Goal: Download file/media

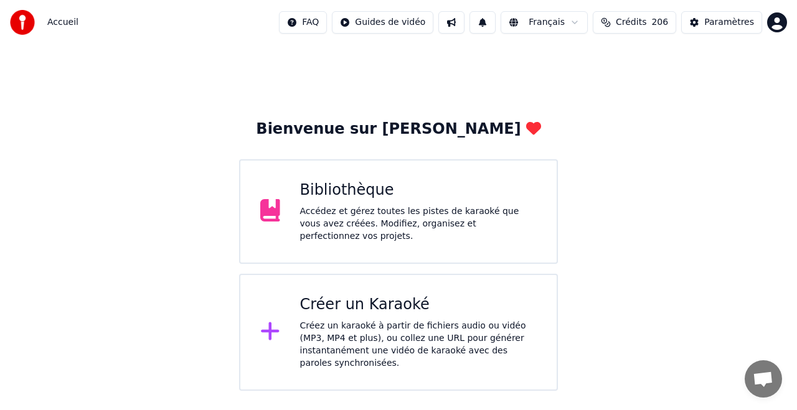
click at [379, 306] on div "Créer un Karaoké" at bounding box center [418, 305] width 237 height 20
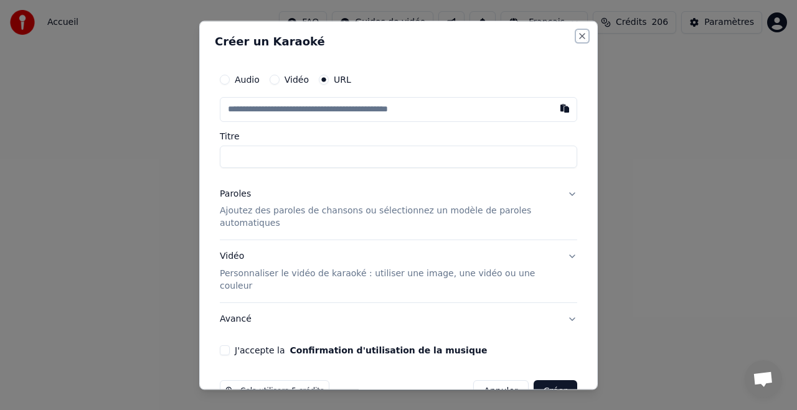
click at [579, 34] on button "Close" at bounding box center [582, 36] width 10 height 10
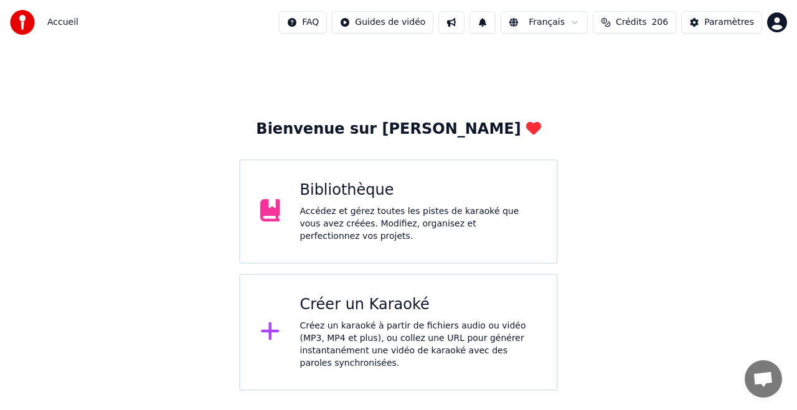
click at [350, 179] on div "Bibliothèque Accédez et gérez toutes les pistes de karaoké que vous avez créées…" at bounding box center [398, 211] width 319 height 105
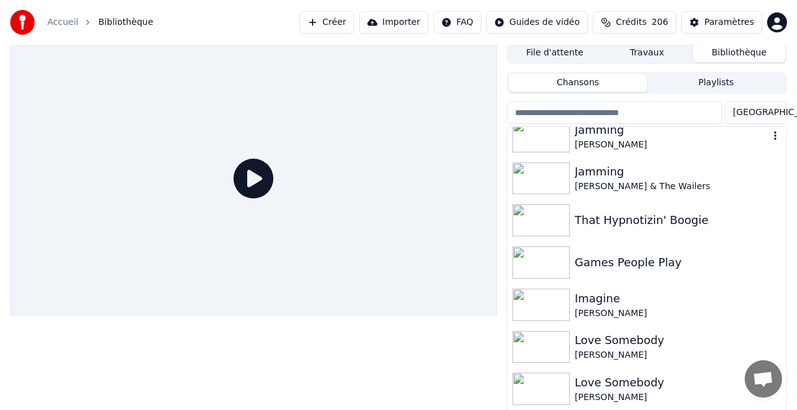
scroll to position [359, 0]
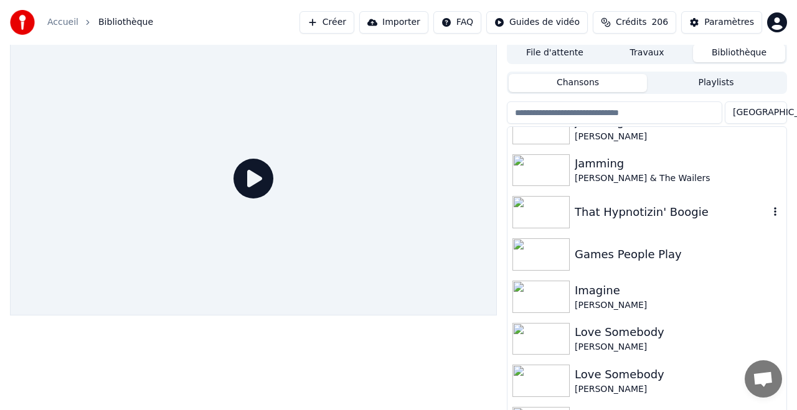
click at [630, 212] on div "That Hypnotizin' Boogie" at bounding box center [672, 212] width 194 height 17
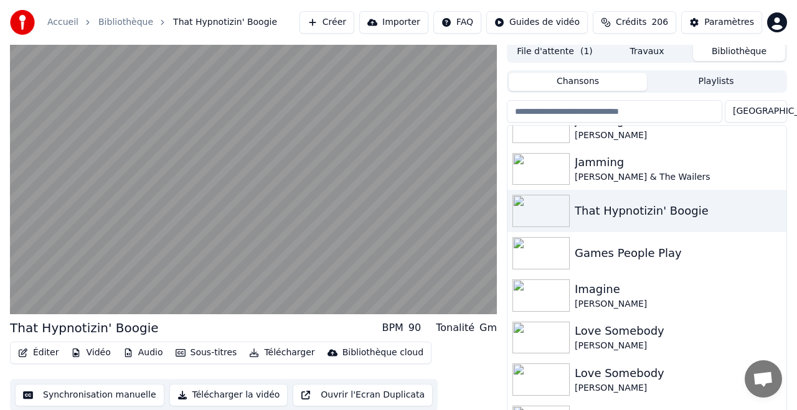
scroll to position [5, 0]
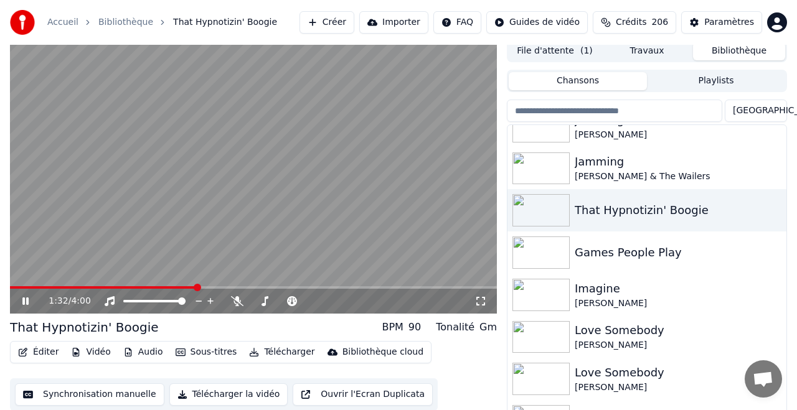
click at [288, 353] on button "Télécharger" at bounding box center [281, 352] width 75 height 17
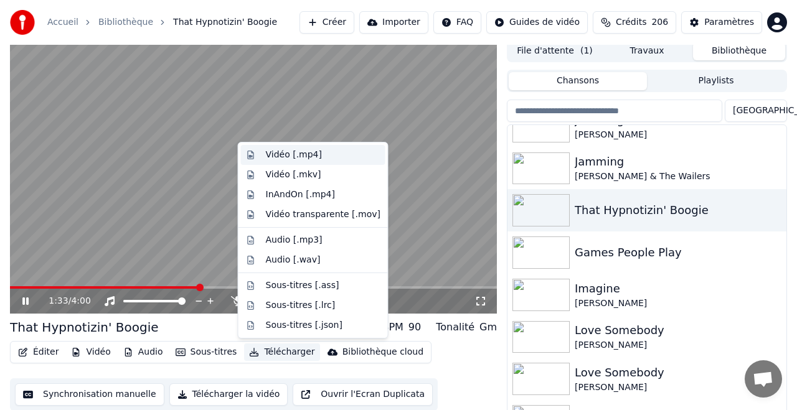
click at [296, 153] on div "Vidéo [.mp4]" at bounding box center [294, 155] width 56 height 12
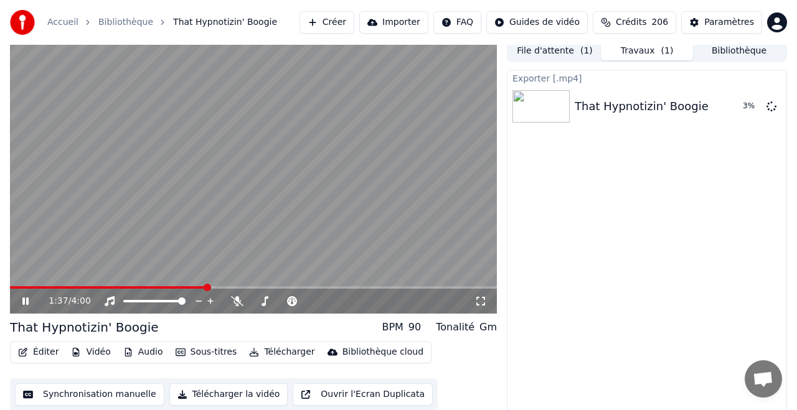
click at [726, 50] on button "Bibliothèque" at bounding box center [739, 51] width 92 height 18
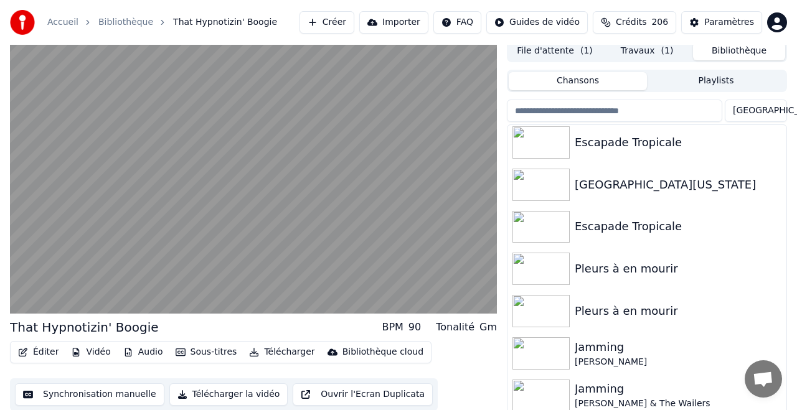
scroll to position [130, 0]
click at [616, 184] on div "[GEOGRAPHIC_DATA][US_STATE]" at bounding box center [672, 186] width 194 height 17
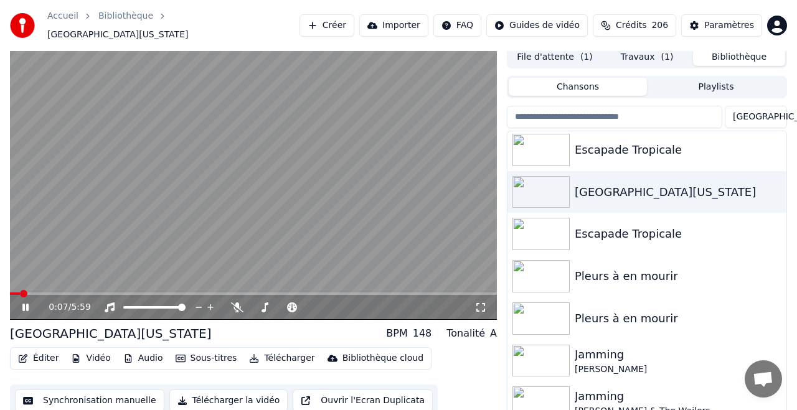
click at [276, 352] on button "Télécharger" at bounding box center [281, 358] width 75 height 17
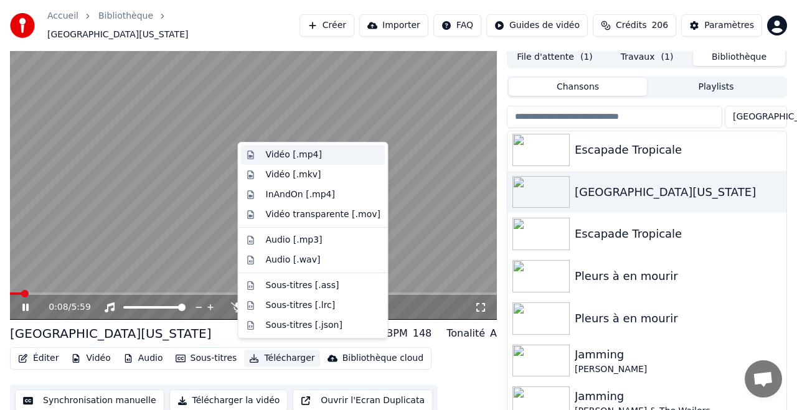
click at [296, 157] on div "Vidéo [.mp4]" at bounding box center [294, 155] width 56 height 12
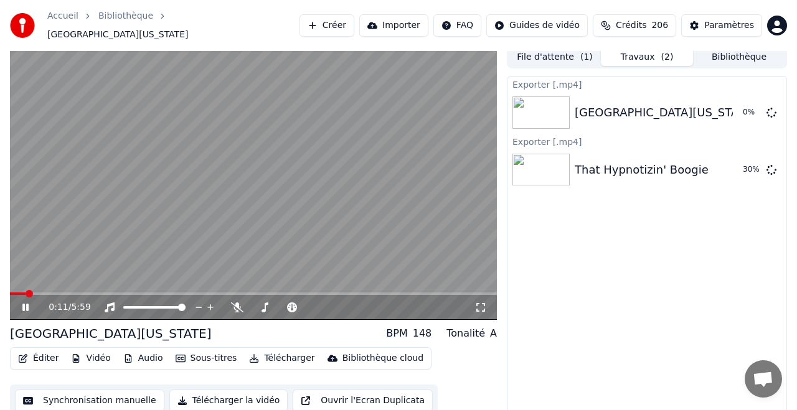
click at [729, 52] on button "Bibliothèque" at bounding box center [739, 57] width 92 height 18
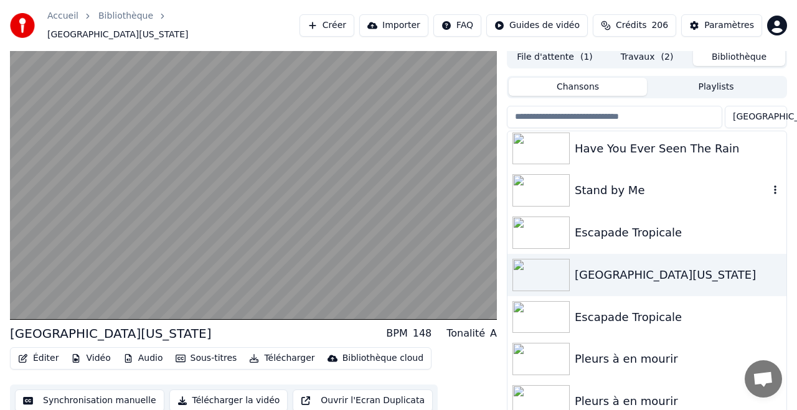
scroll to position [50, 0]
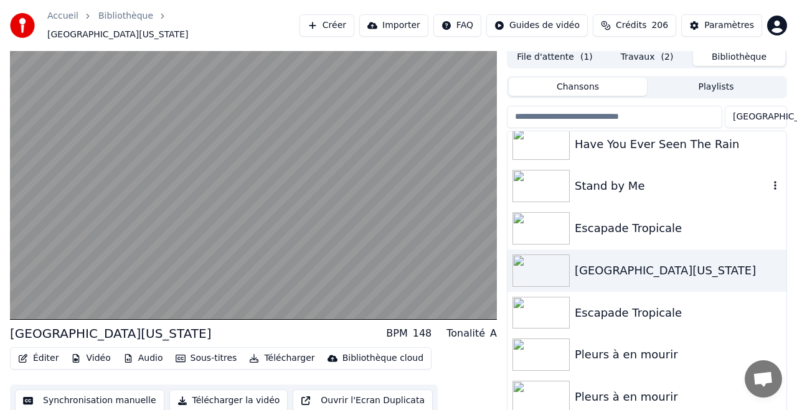
click at [620, 179] on div "Stand by Me" at bounding box center [672, 186] width 194 height 17
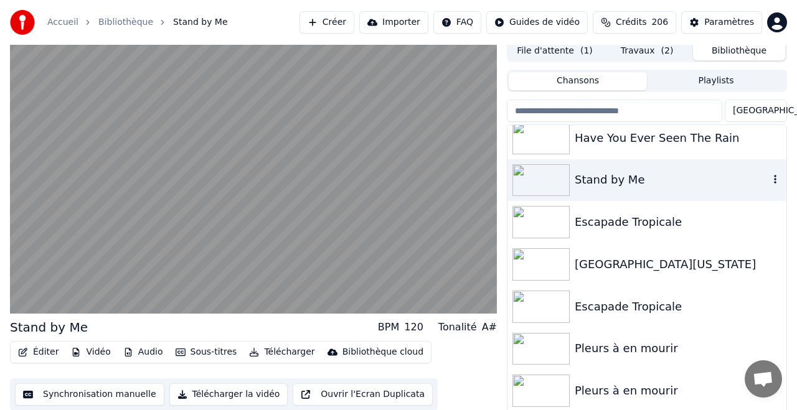
click at [611, 179] on div "Stand by Me" at bounding box center [672, 179] width 194 height 17
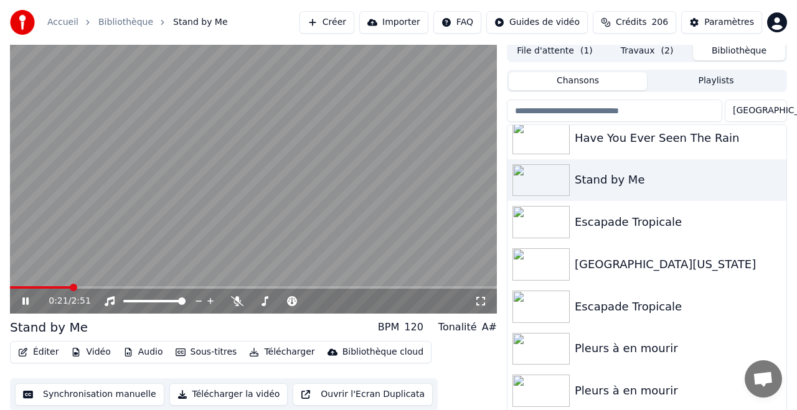
click at [285, 353] on button "Télécharger" at bounding box center [281, 352] width 75 height 17
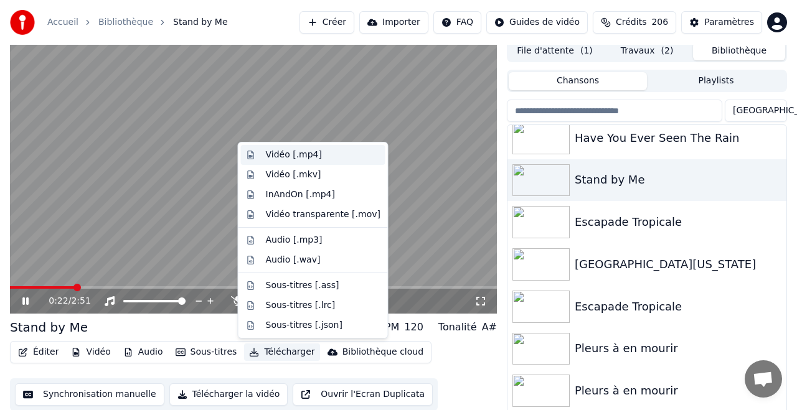
click at [301, 154] on div "Vidéo [.mp4]" at bounding box center [294, 155] width 56 height 12
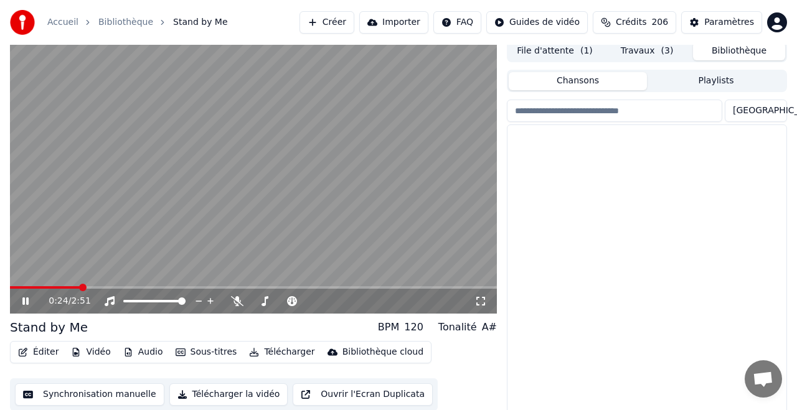
click at [729, 47] on button "Bibliothèque" at bounding box center [739, 51] width 92 height 18
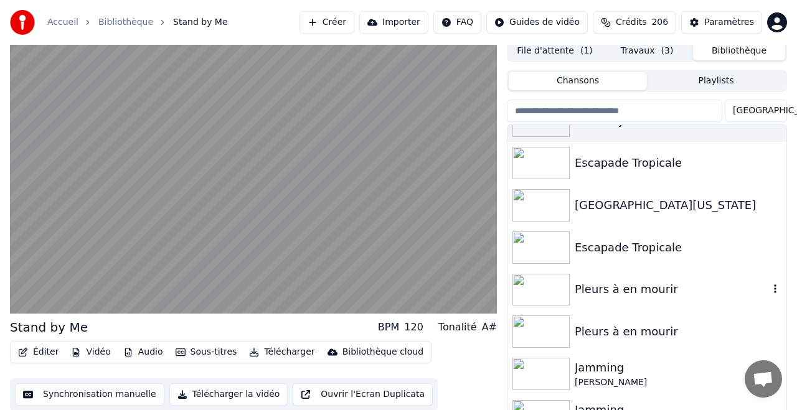
scroll to position [111, 0]
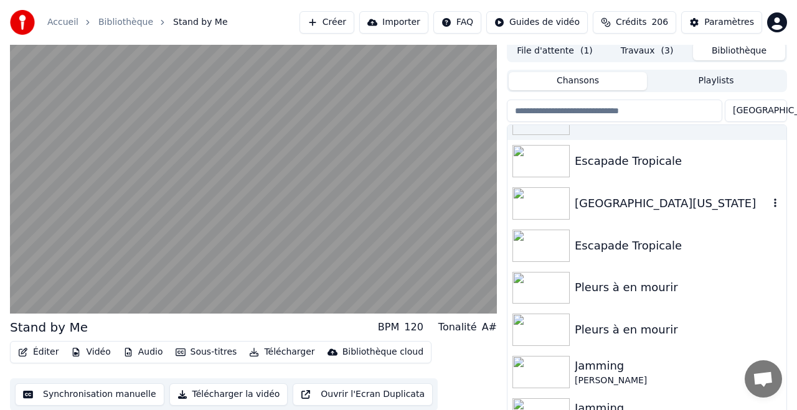
click at [598, 204] on div "[GEOGRAPHIC_DATA][US_STATE]" at bounding box center [672, 203] width 194 height 17
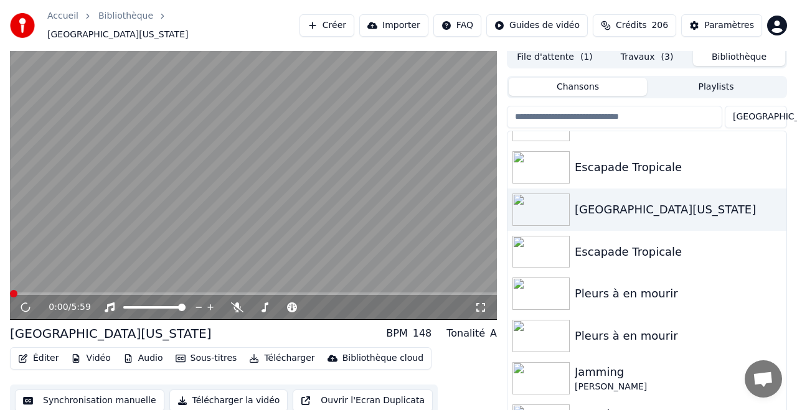
click at [286, 352] on button "Télécharger" at bounding box center [281, 358] width 75 height 17
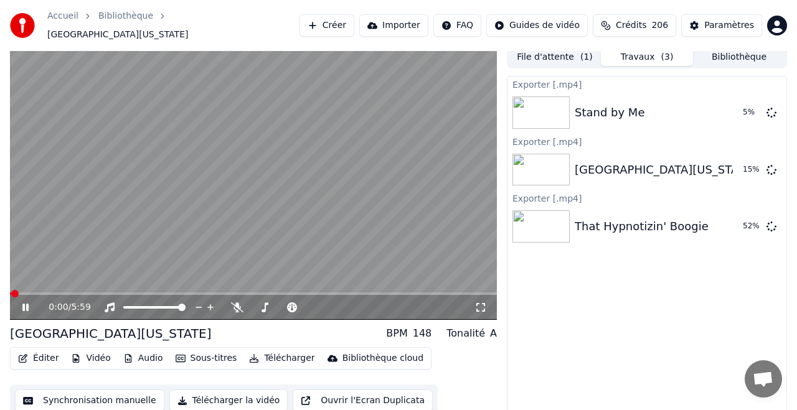
click at [641, 51] on button "Travaux ( 3 )" at bounding box center [647, 57] width 92 height 18
click at [738, 50] on button "Bibliothèque" at bounding box center [739, 57] width 92 height 18
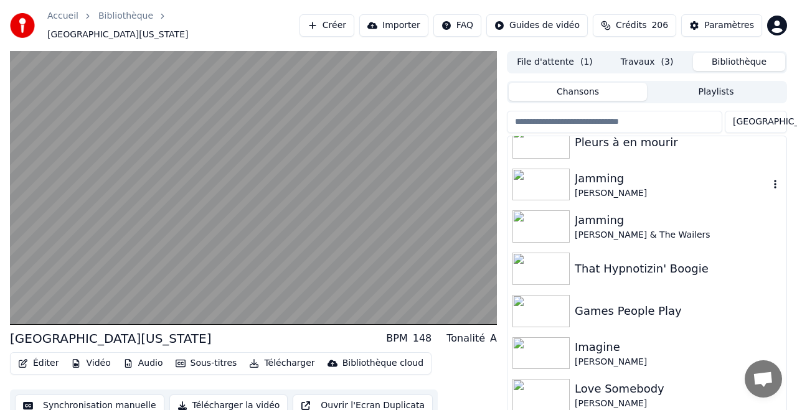
scroll to position [315, 0]
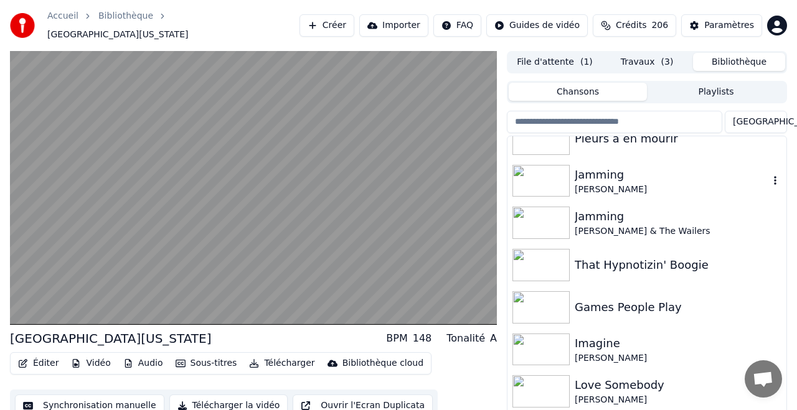
click at [574, 171] on div at bounding box center [544, 181] width 62 height 32
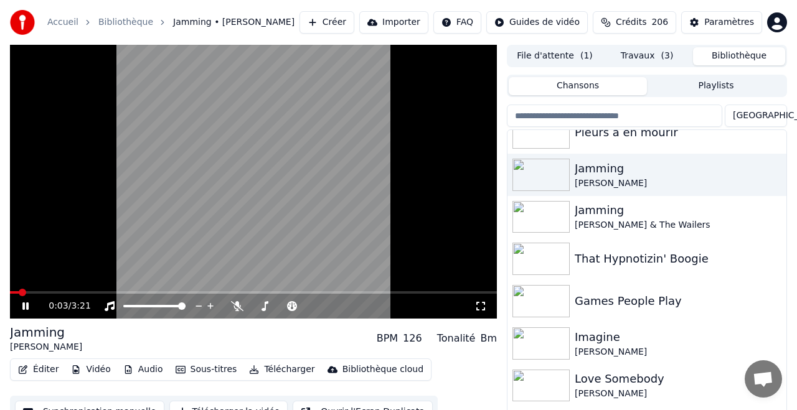
click at [286, 368] on button "Télécharger" at bounding box center [281, 369] width 75 height 17
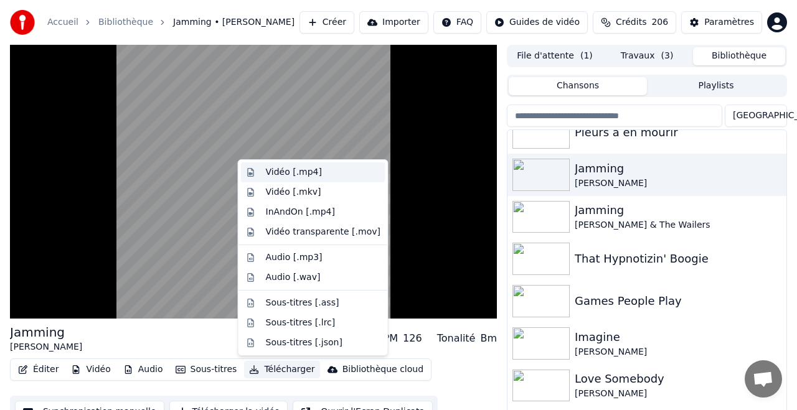
click at [311, 173] on div "Vidéo [.mp4]" at bounding box center [294, 172] width 56 height 12
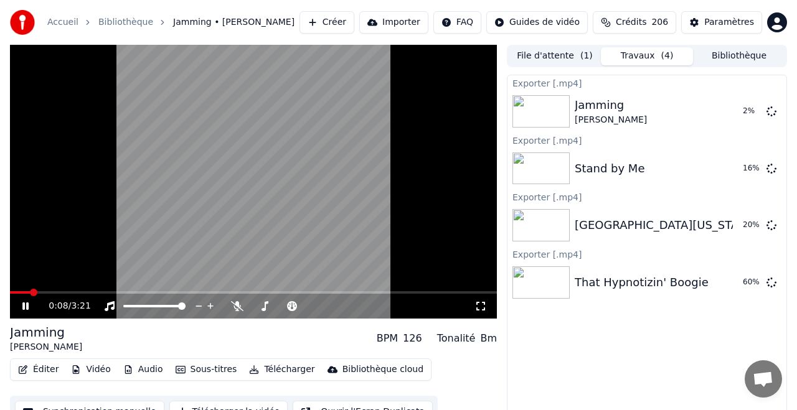
click at [726, 55] on button "Bibliothèque" at bounding box center [739, 56] width 92 height 18
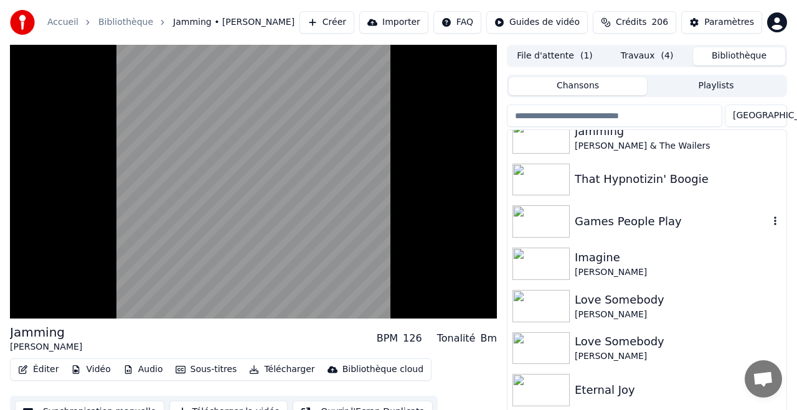
scroll to position [398, 0]
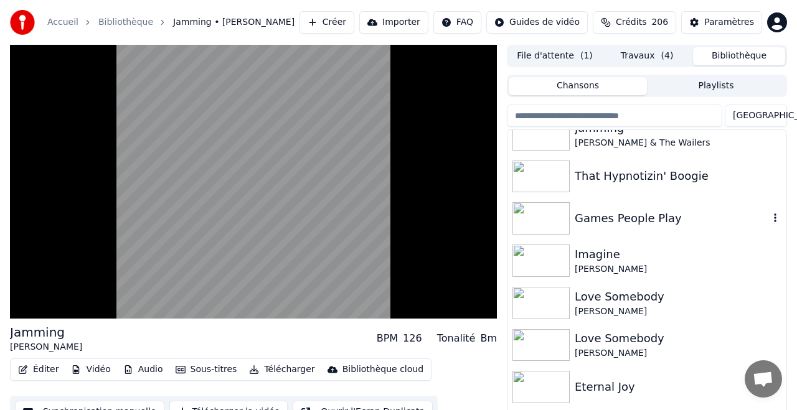
click at [599, 216] on div "Games People Play" at bounding box center [672, 218] width 194 height 17
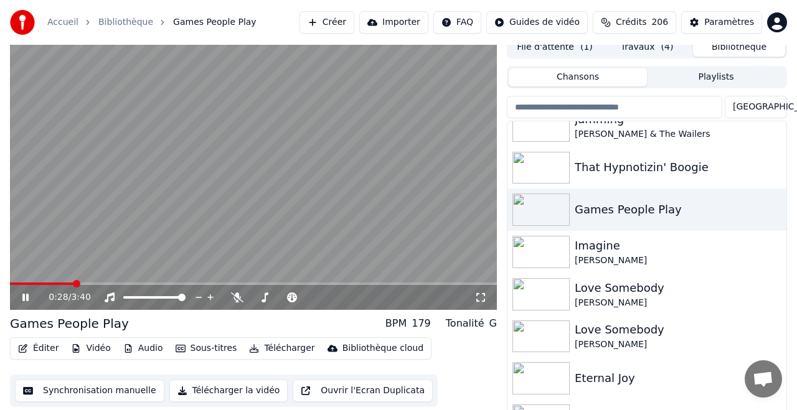
scroll to position [27, 0]
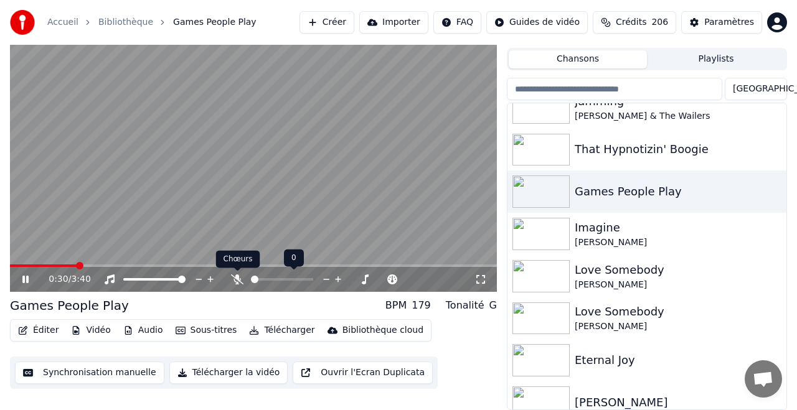
click at [237, 281] on icon at bounding box center [237, 280] width 12 height 10
click at [599, 229] on div "Imagine" at bounding box center [672, 227] width 194 height 17
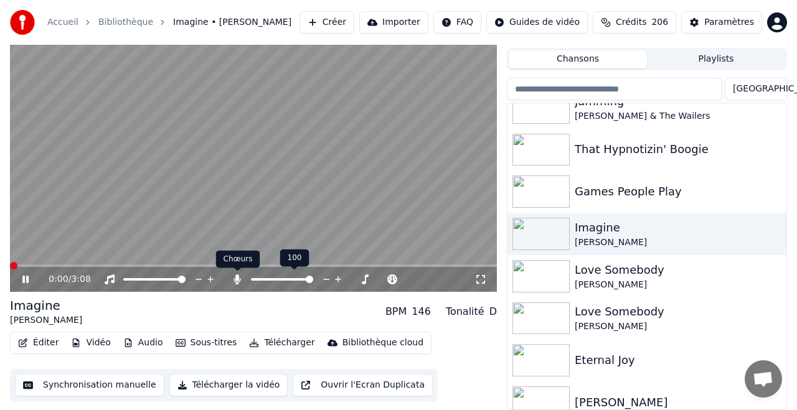
click at [237, 279] on icon at bounding box center [237, 280] width 7 height 10
click at [237, 279] on icon at bounding box center [237, 280] width 12 height 10
click at [597, 269] on div "Love Somebody" at bounding box center [672, 270] width 194 height 17
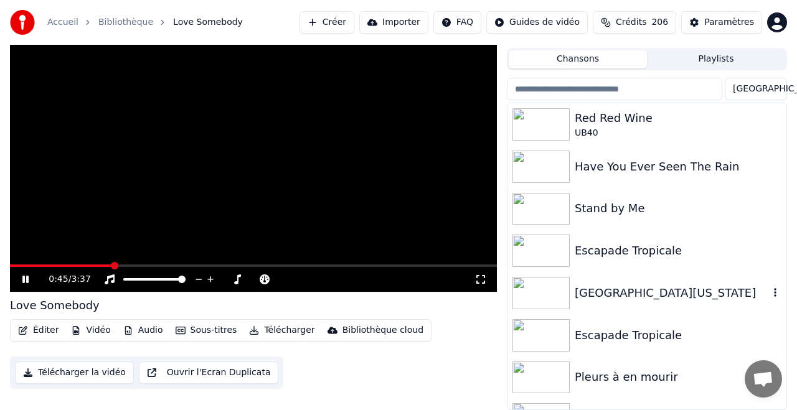
scroll to position [43, 0]
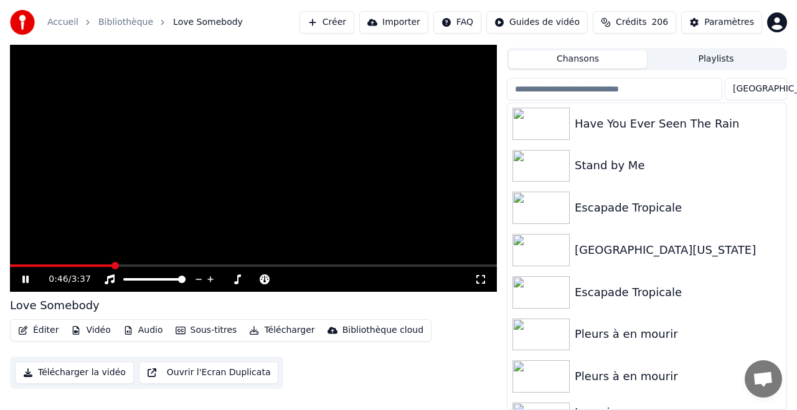
click at [282, 330] on button "Télécharger" at bounding box center [281, 330] width 75 height 17
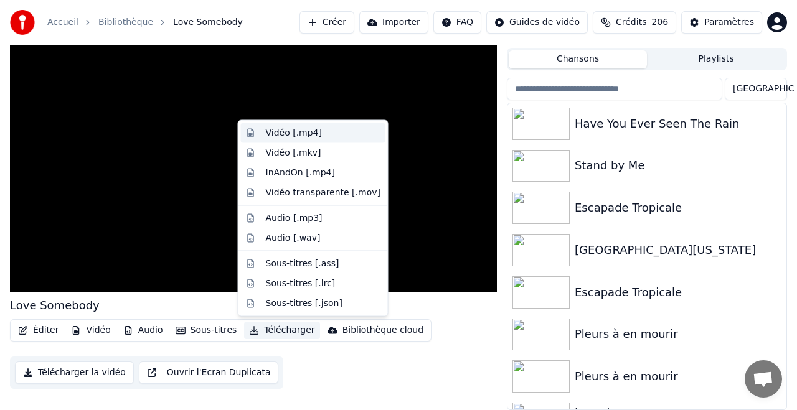
click at [291, 132] on div "Vidéo [.mp4]" at bounding box center [294, 133] width 56 height 12
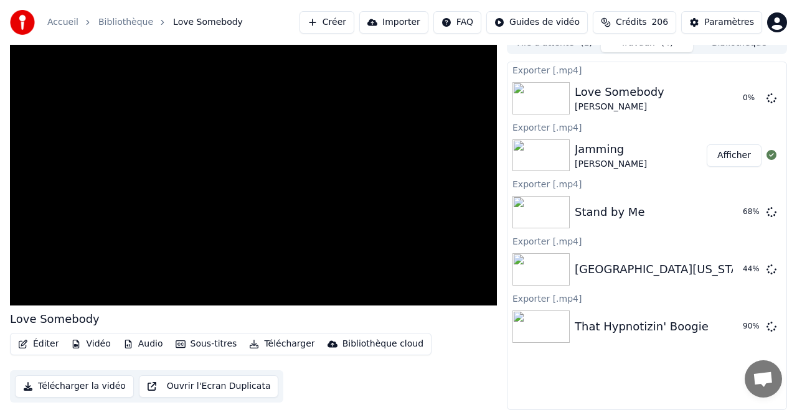
click at [734, 155] on button "Afficher" at bounding box center [734, 155] width 55 height 22
click at [740, 157] on button "Afficher" at bounding box center [734, 155] width 55 height 22
click at [734, 155] on button "Afficher" at bounding box center [734, 155] width 55 height 22
click at [727, 155] on button "Afficher" at bounding box center [734, 155] width 55 height 22
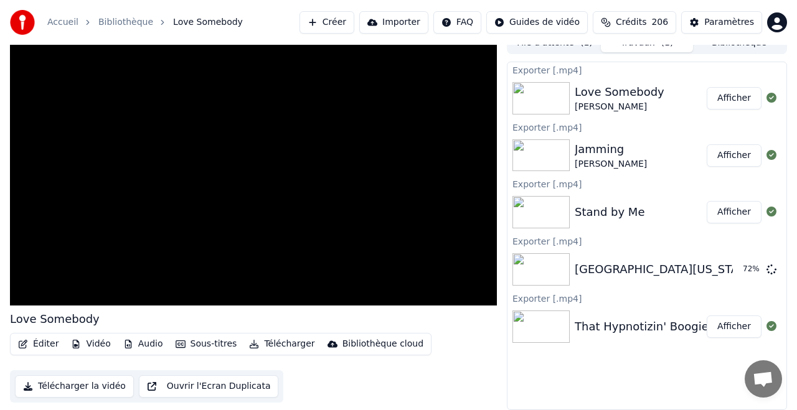
scroll to position [0, 0]
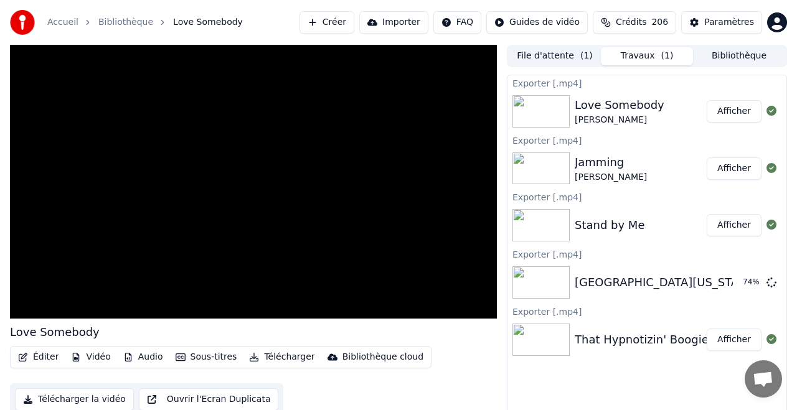
click at [732, 169] on button "Afficher" at bounding box center [734, 169] width 55 height 22
click at [734, 168] on button "Afficher" at bounding box center [734, 169] width 55 height 22
click at [729, 109] on button "Afficher" at bounding box center [734, 111] width 55 height 22
click at [732, 167] on button "Afficher" at bounding box center [734, 169] width 55 height 22
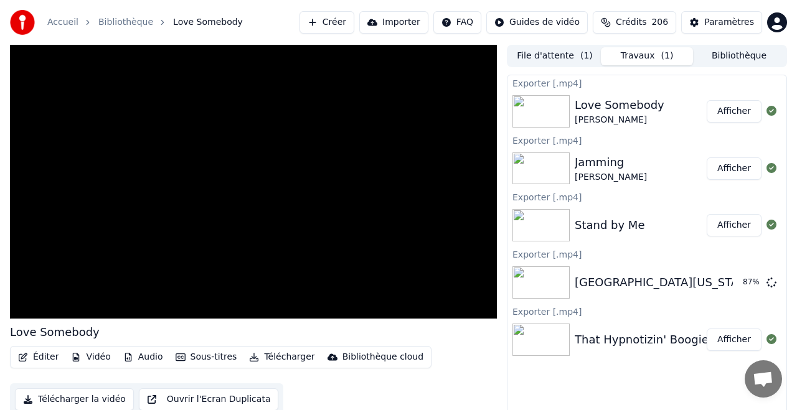
click at [732, 167] on button "Afficher" at bounding box center [734, 169] width 55 height 22
click at [734, 109] on button "Afficher" at bounding box center [734, 111] width 55 height 22
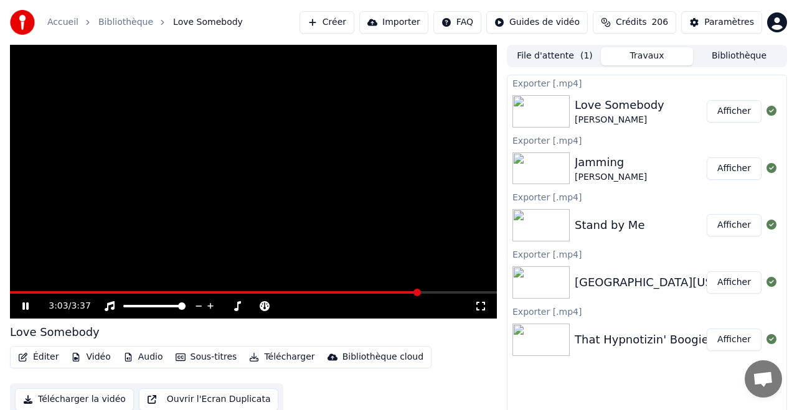
click at [22, 306] on icon at bounding box center [25, 306] width 6 height 7
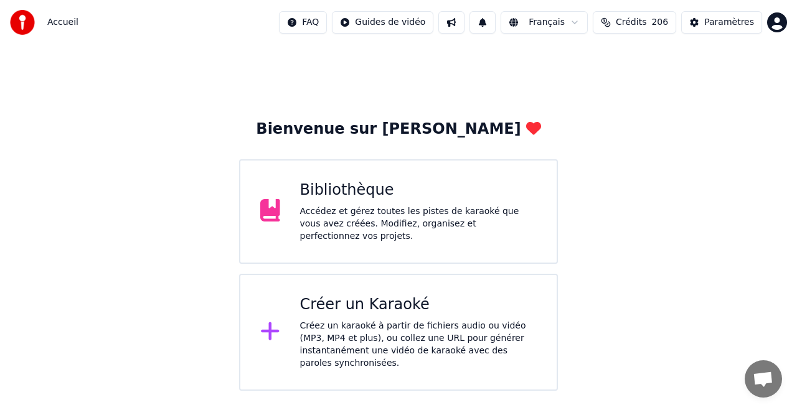
click at [398, 313] on div "Créer un Karaoké" at bounding box center [418, 305] width 237 height 20
click at [356, 194] on div "Bibliothèque" at bounding box center [418, 191] width 237 height 20
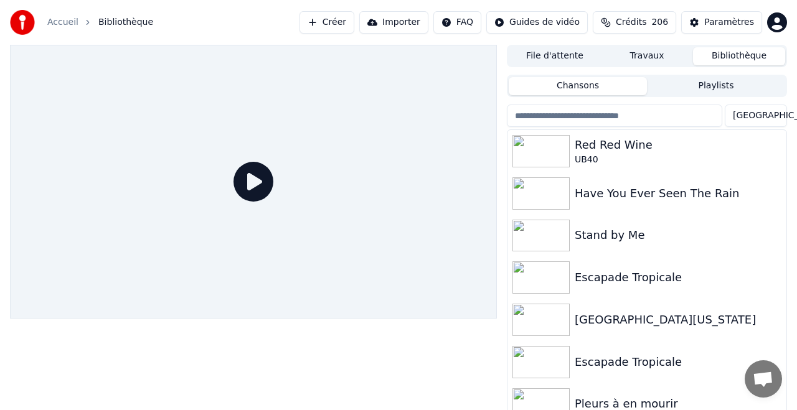
click at [734, 58] on button "Bibliothèque" at bounding box center [739, 56] width 92 height 18
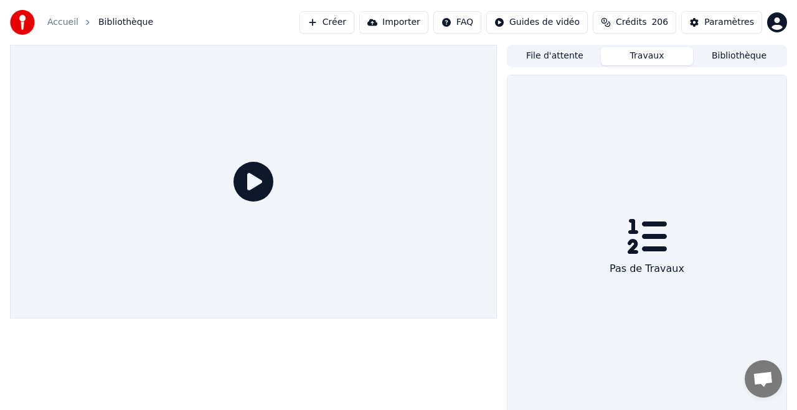
click at [647, 54] on button "Travaux" at bounding box center [647, 56] width 92 height 18
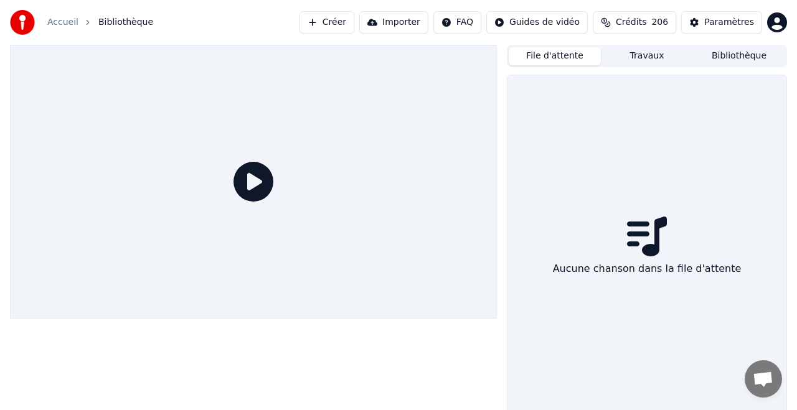
click at [565, 54] on button "File d'attente" at bounding box center [555, 56] width 92 height 18
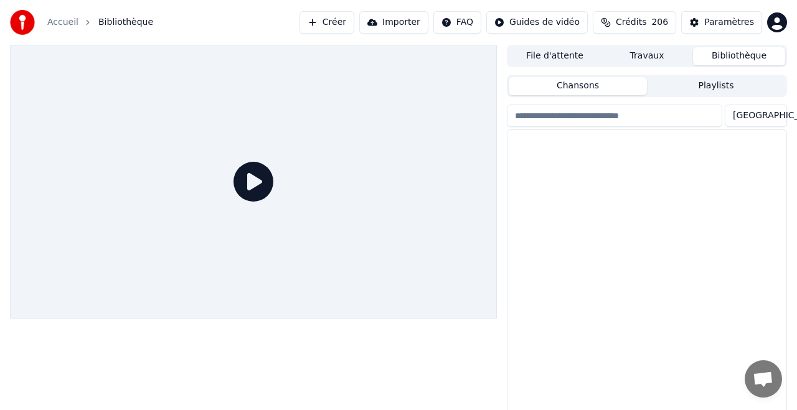
click at [719, 54] on button "Bibliothèque" at bounding box center [739, 56] width 92 height 18
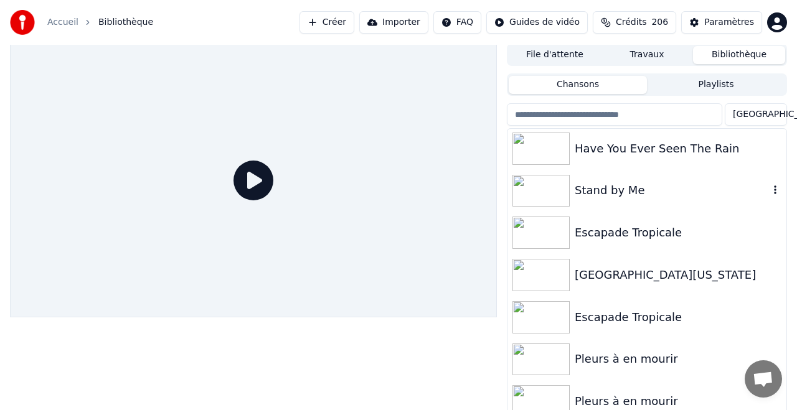
scroll to position [4, 0]
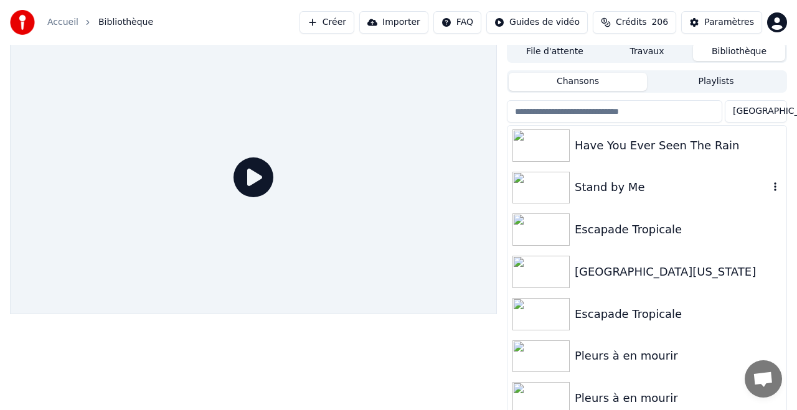
click at [619, 187] on div "Stand by Me" at bounding box center [672, 187] width 194 height 17
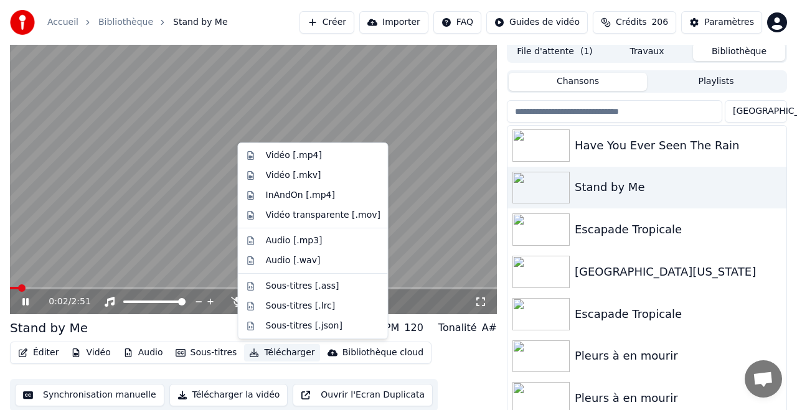
click at [282, 354] on button "Télécharger" at bounding box center [281, 352] width 75 height 17
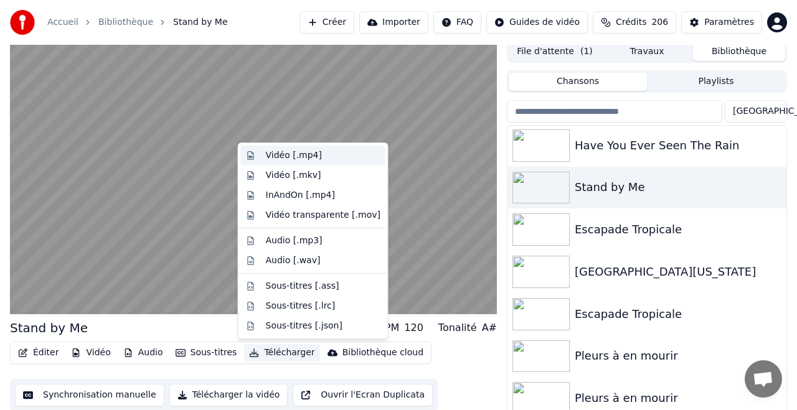
click at [294, 157] on div "Vidéo [.mp4]" at bounding box center [294, 155] width 56 height 12
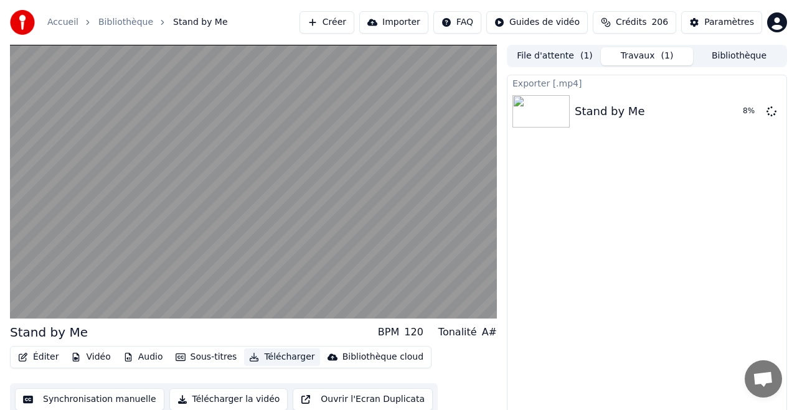
scroll to position [3, 0]
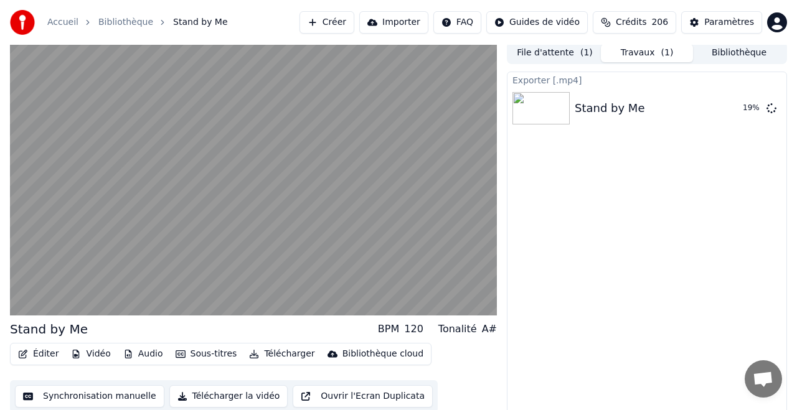
click at [647, 52] on button "Travaux ( 1 )" at bounding box center [647, 53] width 92 height 18
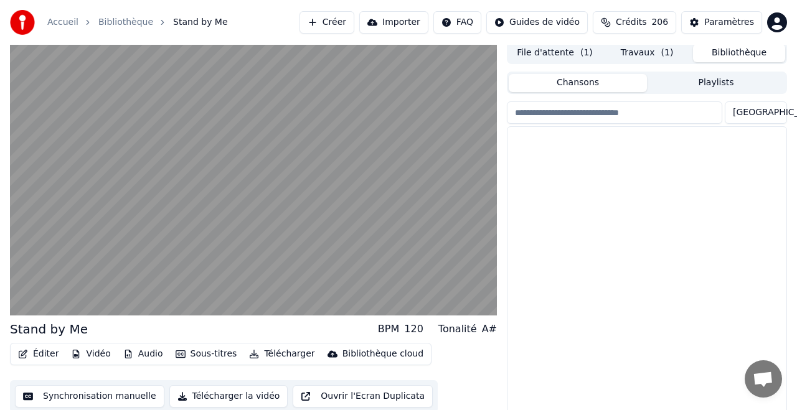
click at [736, 54] on button "Bibliothèque" at bounding box center [739, 53] width 92 height 18
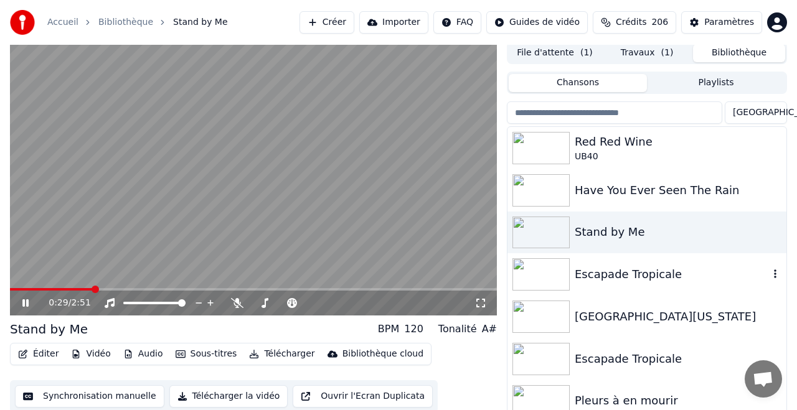
scroll to position [0, 0]
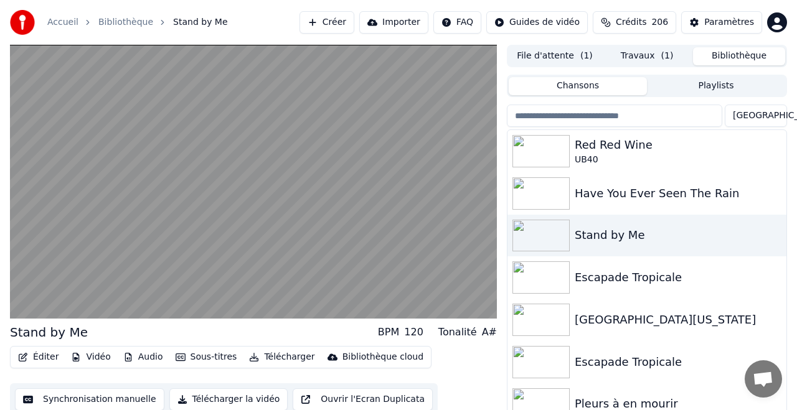
click at [729, 54] on button "Bibliothèque" at bounding box center [739, 56] width 92 height 18
click at [561, 54] on button "File d'attente ( 1 )" at bounding box center [555, 56] width 92 height 18
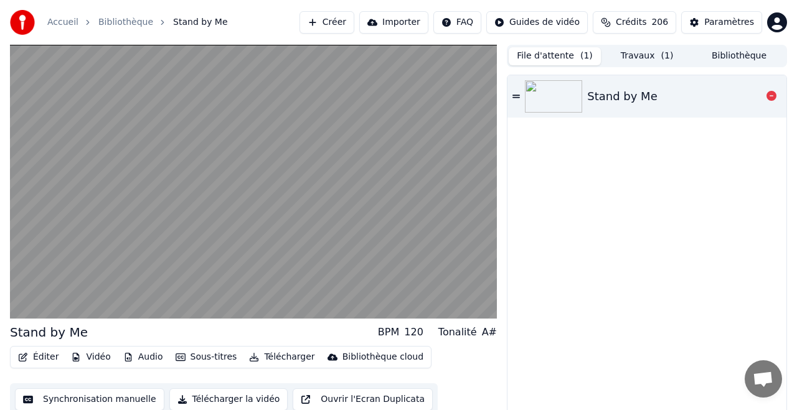
scroll to position [2, 0]
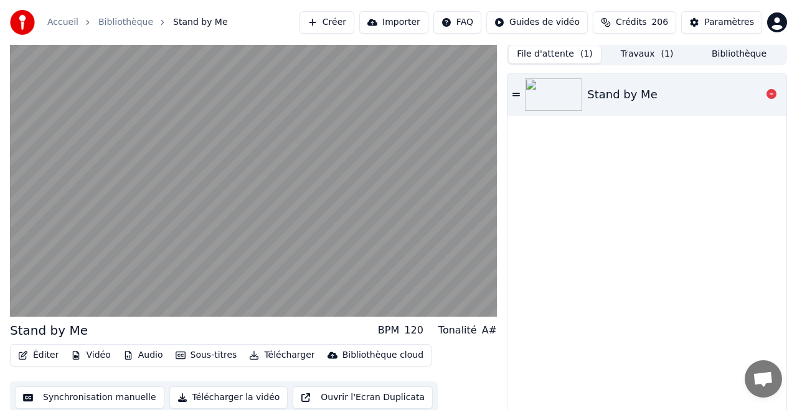
click at [612, 97] on div "Stand by Me" at bounding box center [622, 94] width 70 height 17
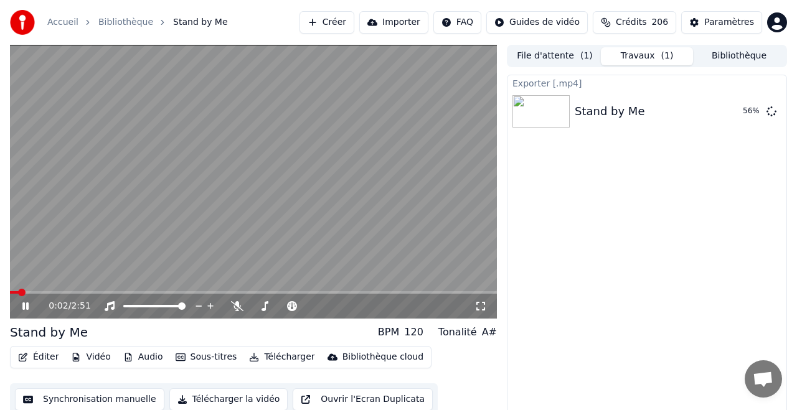
click at [633, 52] on button "Travaux ( 1 )" at bounding box center [647, 56] width 92 height 18
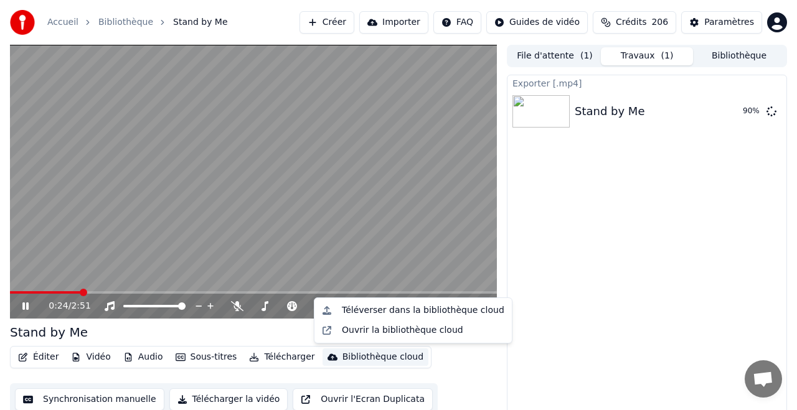
click at [365, 358] on div "Bibliothèque cloud" at bounding box center [383, 357] width 81 height 12
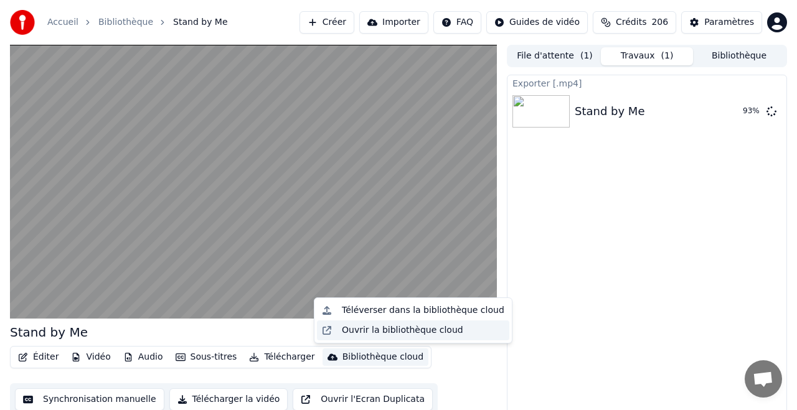
click at [391, 331] on div "Ouvrir la bibliothèque cloud" at bounding box center [402, 330] width 121 height 12
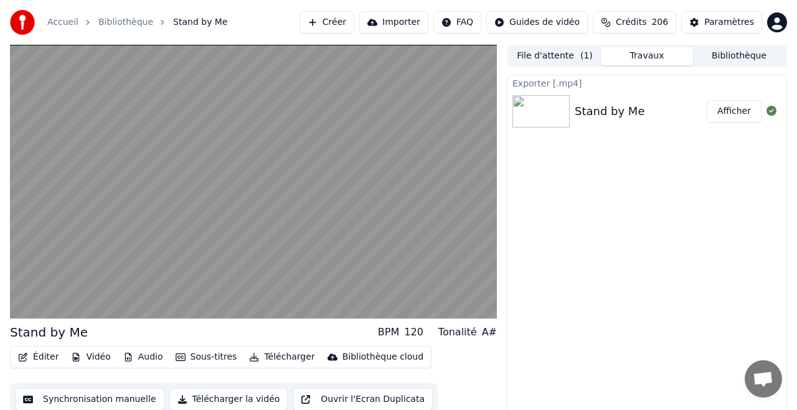
click at [225, 399] on button "Télécharger la vidéo" at bounding box center [228, 400] width 119 height 22
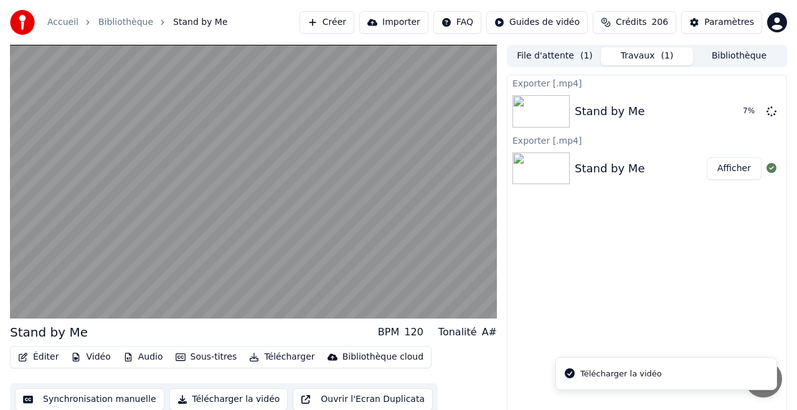
click at [734, 169] on button "Afficher" at bounding box center [734, 169] width 55 height 22
click at [737, 55] on button "Bibliothèque" at bounding box center [739, 56] width 92 height 18
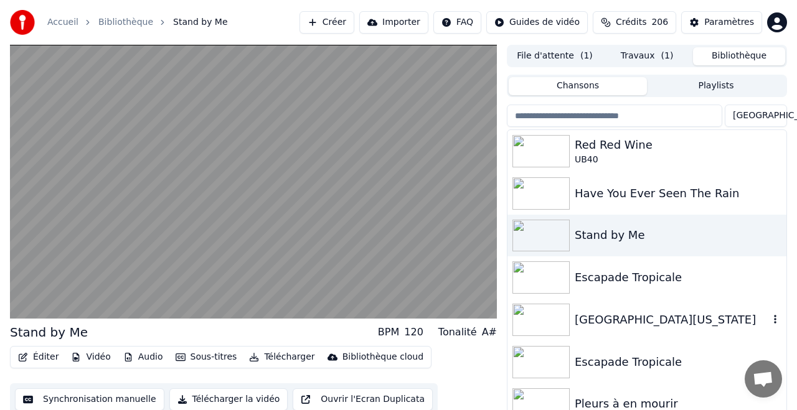
click at [622, 318] on div "[GEOGRAPHIC_DATA][US_STATE]" at bounding box center [672, 319] width 194 height 17
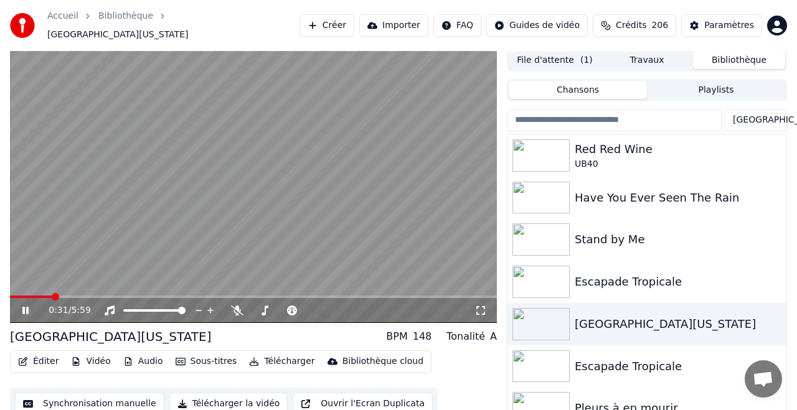
click at [25, 306] on icon at bounding box center [34, 311] width 29 height 10
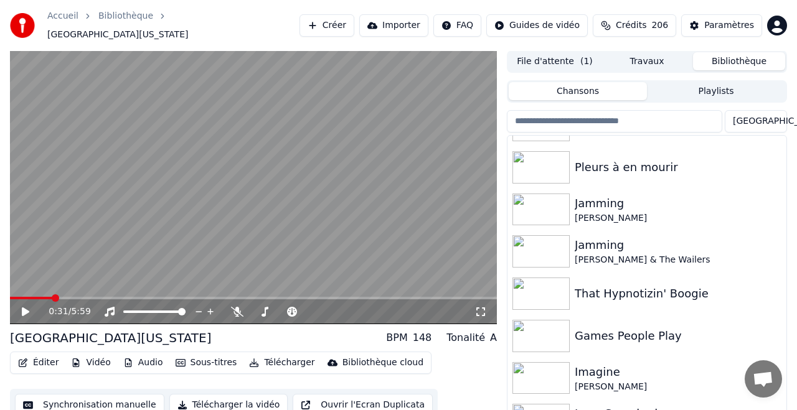
scroll to position [284, 0]
click at [622, 329] on div "Games People Play" at bounding box center [672, 337] width 194 height 17
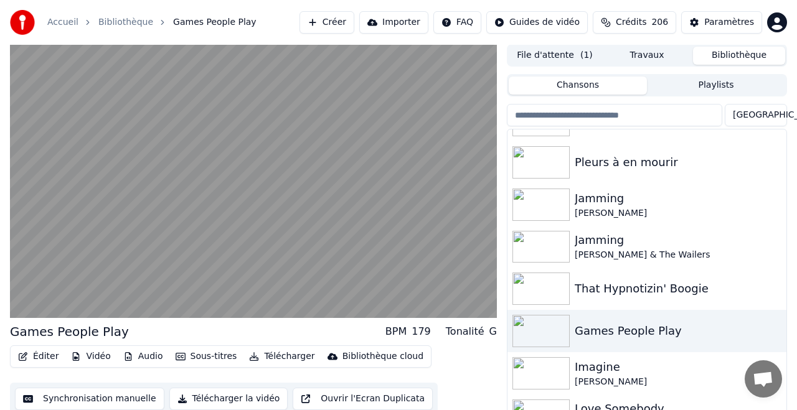
click at [283, 355] on button "Télécharger" at bounding box center [281, 356] width 75 height 17
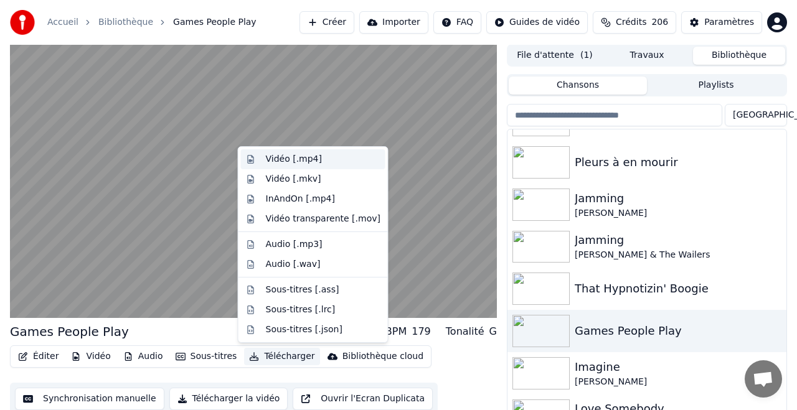
click at [304, 161] on div "Vidéo [.mp4]" at bounding box center [294, 159] width 56 height 12
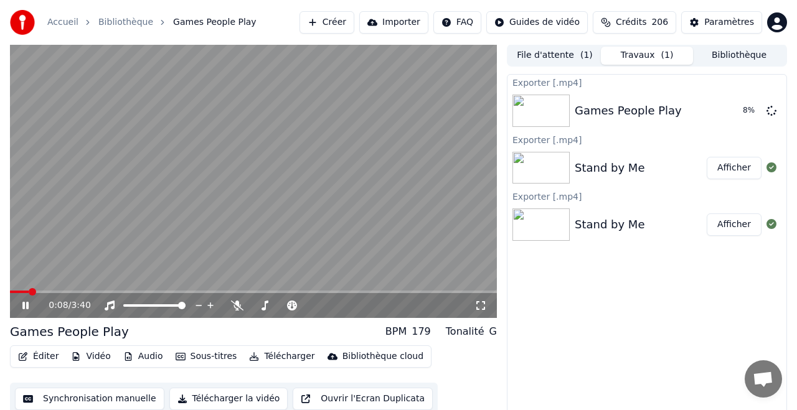
click at [27, 308] on icon at bounding box center [25, 305] width 6 height 7
click at [729, 55] on button "Bibliothèque" at bounding box center [739, 56] width 92 height 18
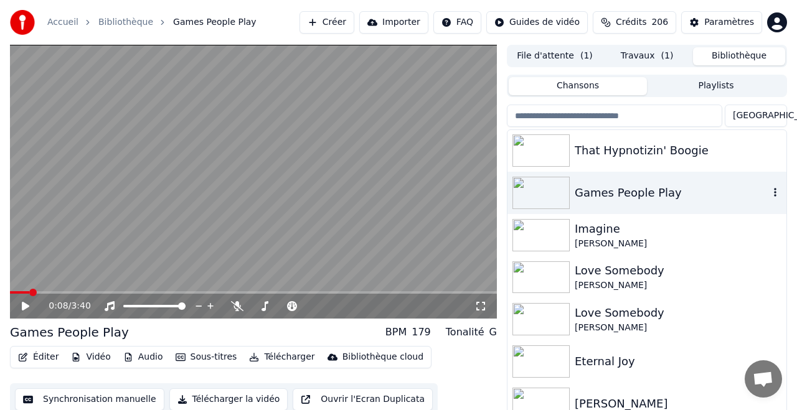
scroll to position [425, 0]
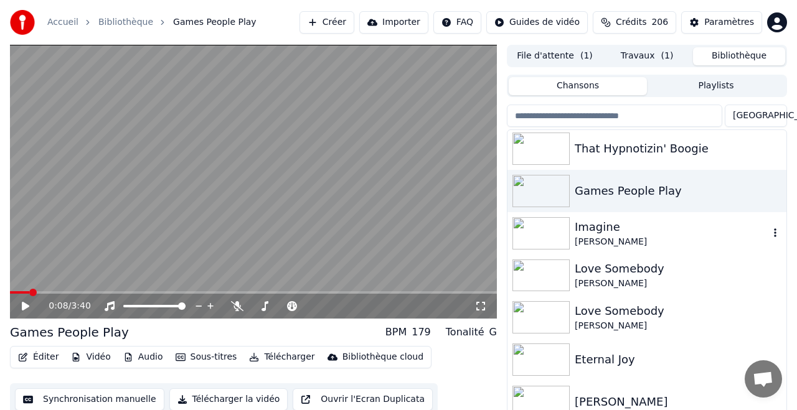
click at [600, 226] on div "Imagine" at bounding box center [672, 227] width 194 height 17
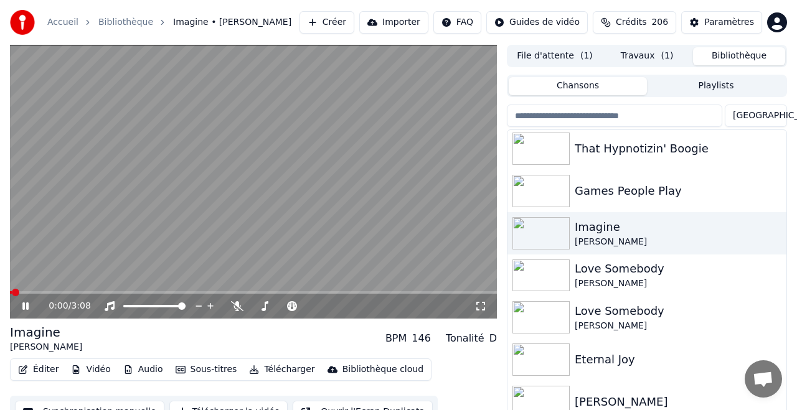
click at [285, 367] on button "Télécharger" at bounding box center [281, 369] width 75 height 17
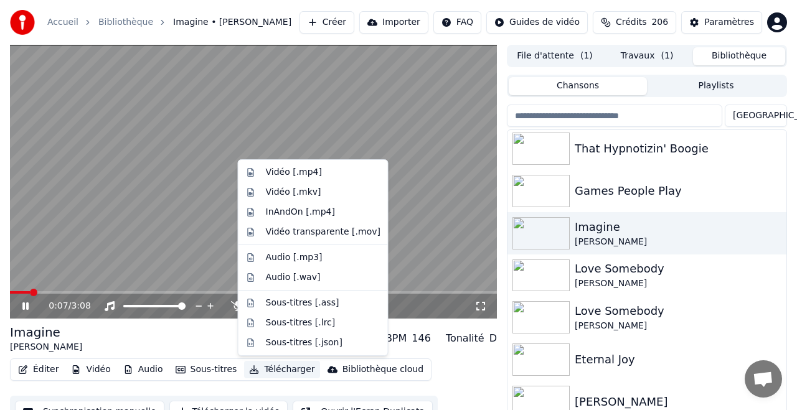
click at [54, 294] on div "0:07 / 3:08" at bounding box center [253, 306] width 487 height 25
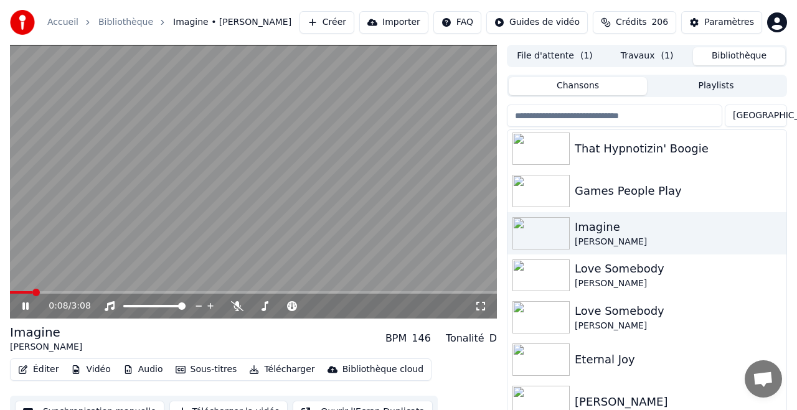
click at [45, 292] on span at bounding box center [253, 292] width 487 height 2
click at [242, 307] on icon at bounding box center [237, 306] width 12 height 10
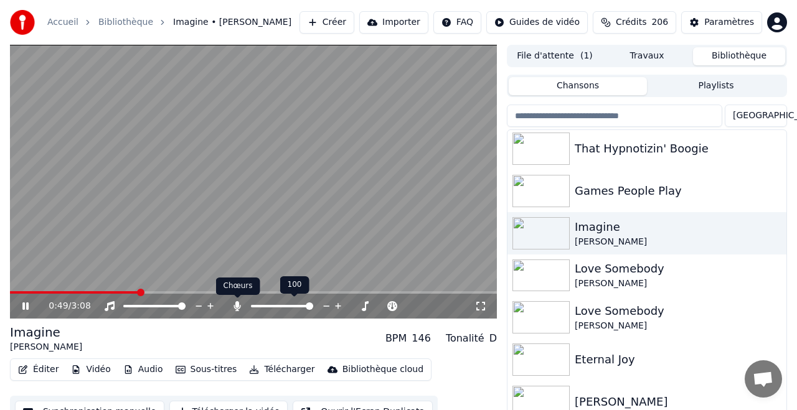
click at [238, 310] on icon at bounding box center [237, 306] width 7 height 10
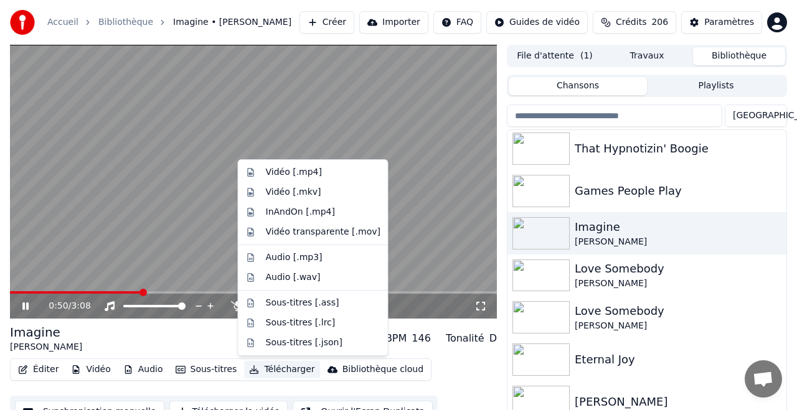
click at [295, 374] on button "Télécharger" at bounding box center [281, 369] width 75 height 17
click at [303, 172] on div "Vidéo [.mp4]" at bounding box center [294, 172] width 56 height 12
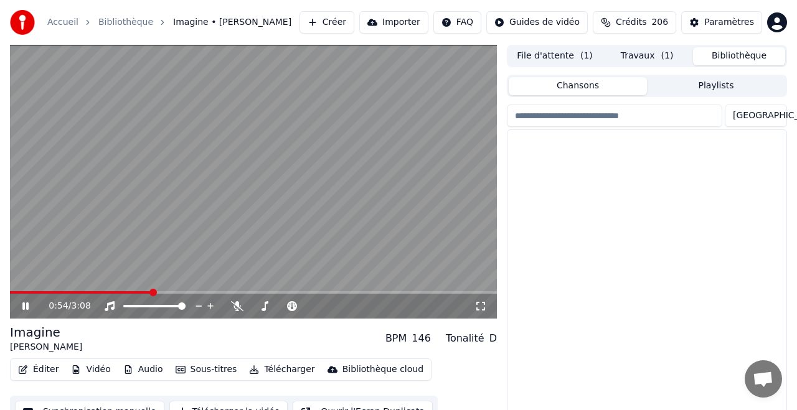
click at [747, 55] on button "Bibliothèque" at bounding box center [739, 56] width 92 height 18
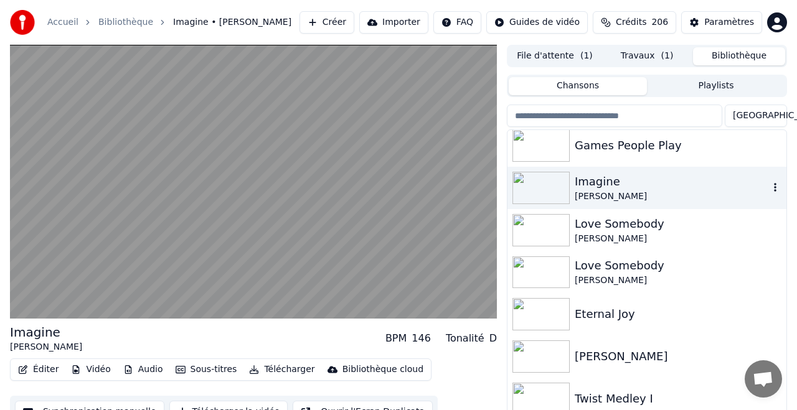
scroll to position [472, 0]
click at [626, 222] on div "Love Somebody" at bounding box center [672, 222] width 194 height 17
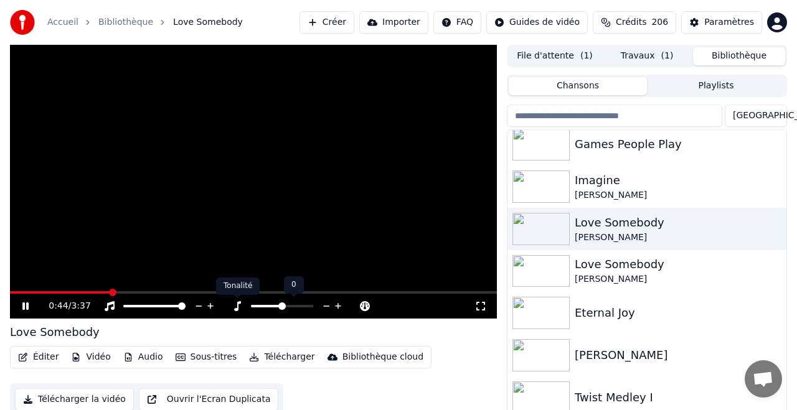
click at [238, 308] on icon at bounding box center [237, 306] width 7 height 10
click at [111, 305] on icon at bounding box center [109, 306] width 12 height 10
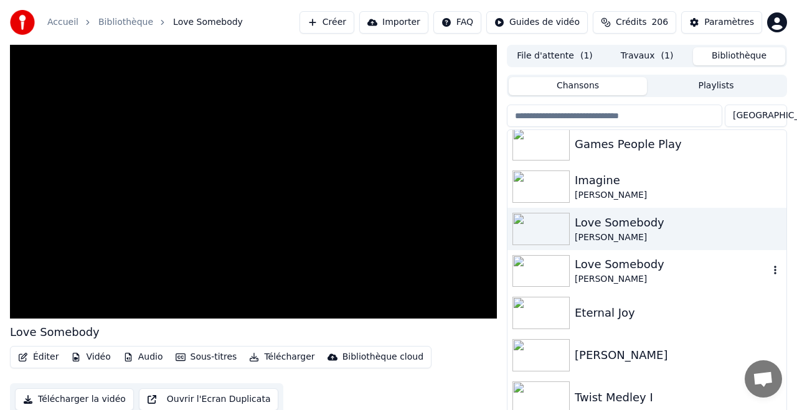
click at [604, 265] on div "Love Somebody" at bounding box center [672, 264] width 194 height 17
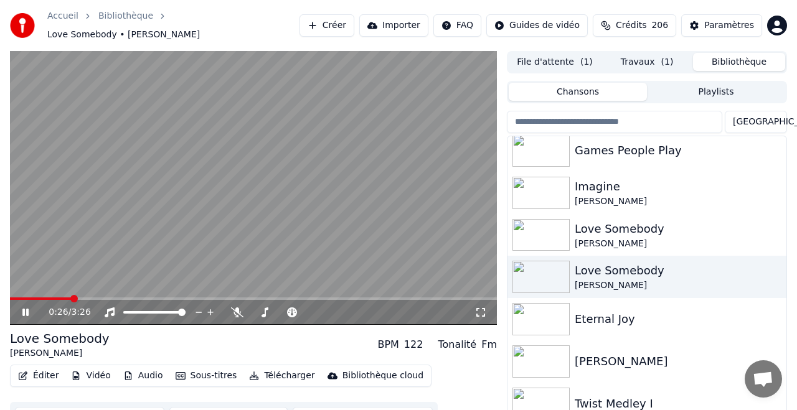
click at [70, 298] on span at bounding box center [253, 299] width 487 height 2
click at [592, 224] on div "Love Somebody" at bounding box center [672, 228] width 194 height 17
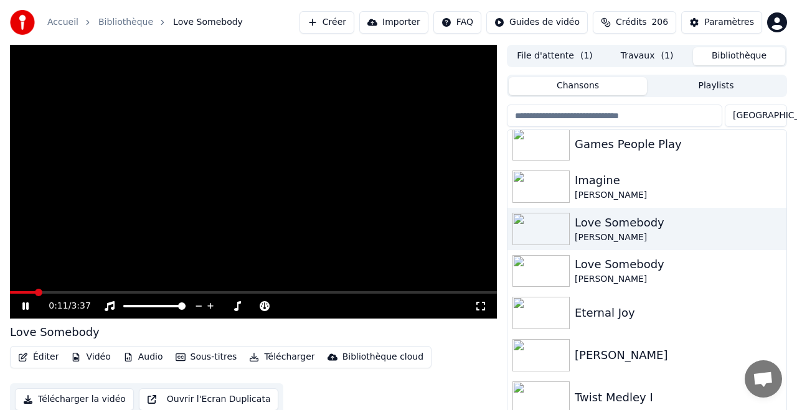
click at [26, 305] on icon at bounding box center [34, 306] width 29 height 10
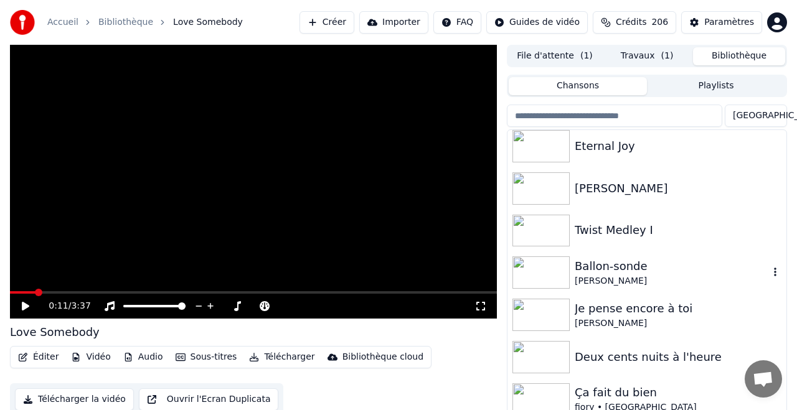
scroll to position [645, 0]
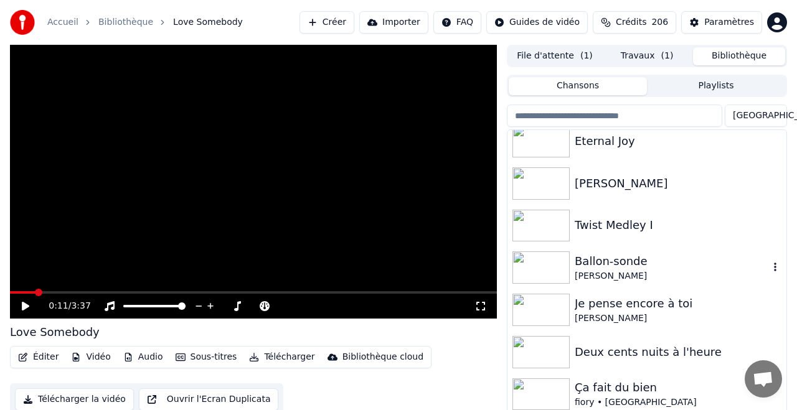
click at [613, 263] on div "Ballon-sonde" at bounding box center [672, 261] width 194 height 17
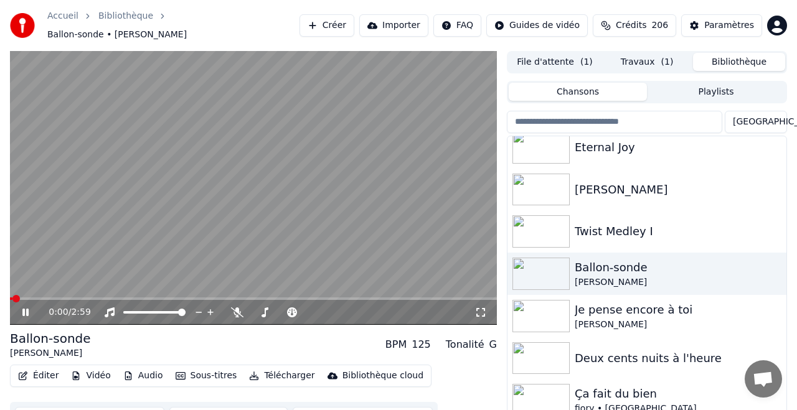
click at [283, 371] on button "Télécharger" at bounding box center [281, 375] width 75 height 17
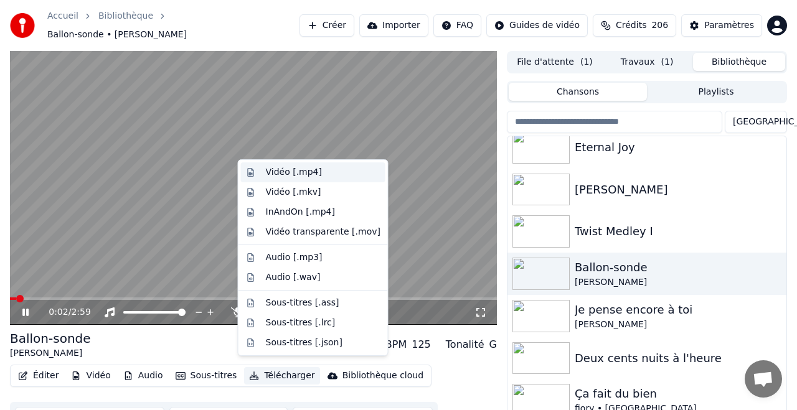
click at [300, 173] on div "Vidéo [.mp4]" at bounding box center [294, 172] width 56 height 12
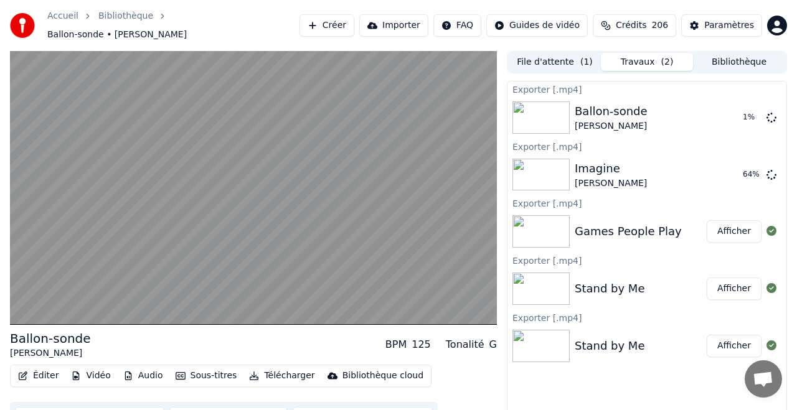
click at [735, 225] on button "Afficher" at bounding box center [734, 231] width 55 height 22
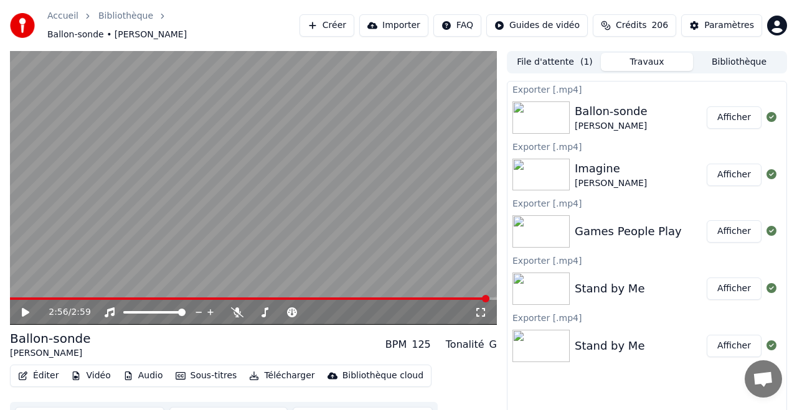
click at [727, 110] on button "Afficher" at bounding box center [734, 118] width 55 height 22
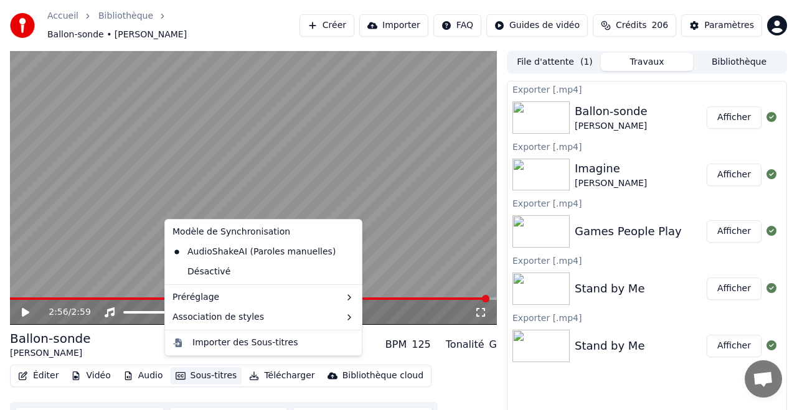
click at [217, 369] on button "Sous-titres" at bounding box center [207, 375] width 72 height 17
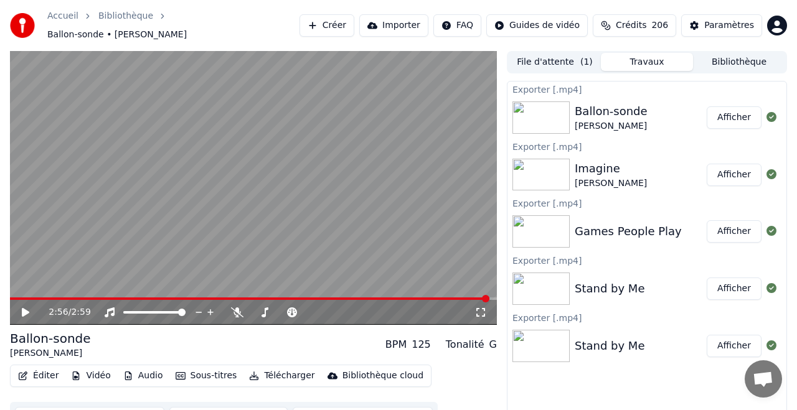
click at [591, 106] on div "Ballon-sonde" at bounding box center [611, 111] width 73 height 17
click at [589, 105] on div "Ballon-sonde" at bounding box center [611, 111] width 73 height 17
click at [554, 110] on img at bounding box center [541, 118] width 57 height 32
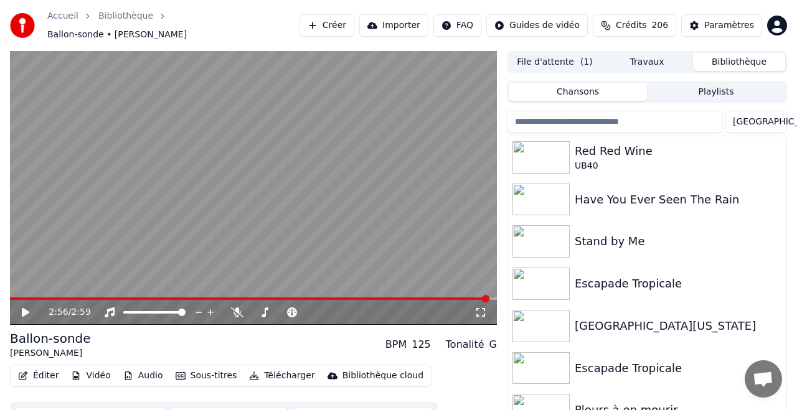
click at [752, 55] on button "Bibliothèque" at bounding box center [739, 62] width 92 height 18
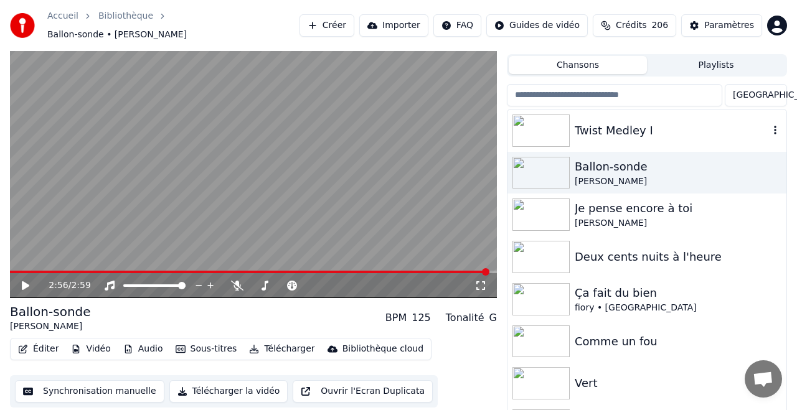
scroll to position [726, 0]
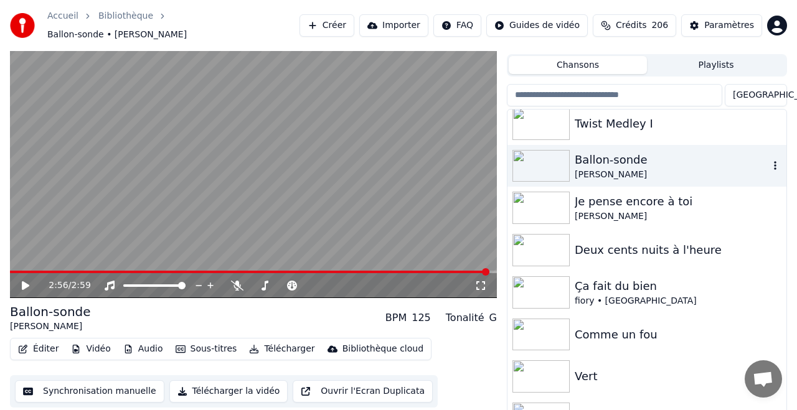
click at [596, 159] on div "Ballon-sonde" at bounding box center [672, 159] width 194 height 17
click at [585, 155] on div "Ballon-sonde" at bounding box center [672, 159] width 194 height 17
click at [531, 166] on img at bounding box center [541, 166] width 57 height 32
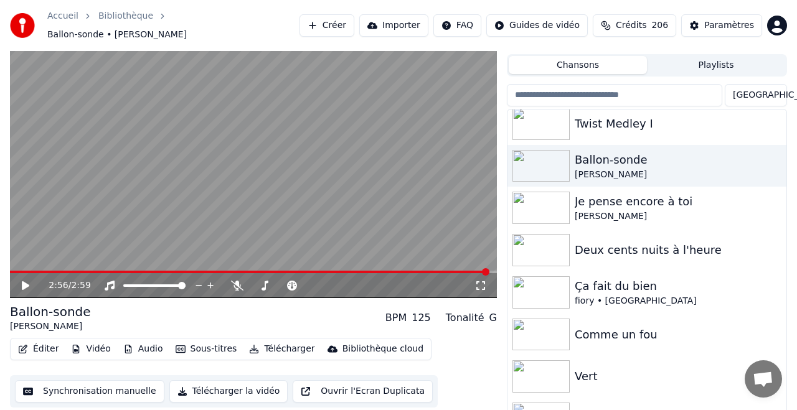
click at [25, 282] on icon at bounding box center [25, 286] width 7 height 9
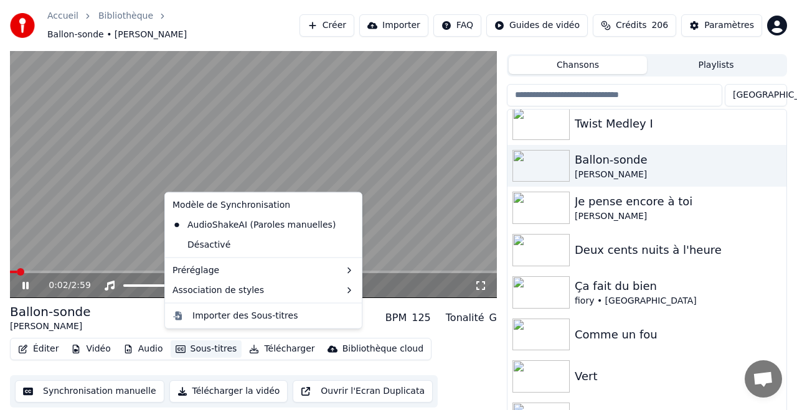
click at [204, 342] on button "Sous-titres" at bounding box center [207, 349] width 72 height 17
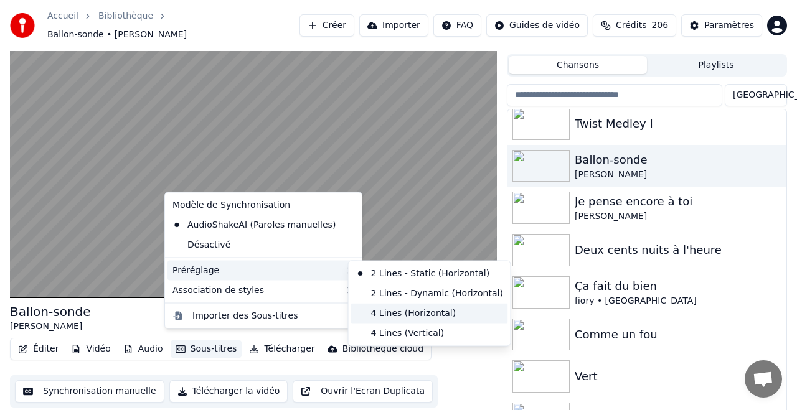
click at [406, 313] on div "4 Lines (Horizontal)" at bounding box center [429, 313] width 157 height 20
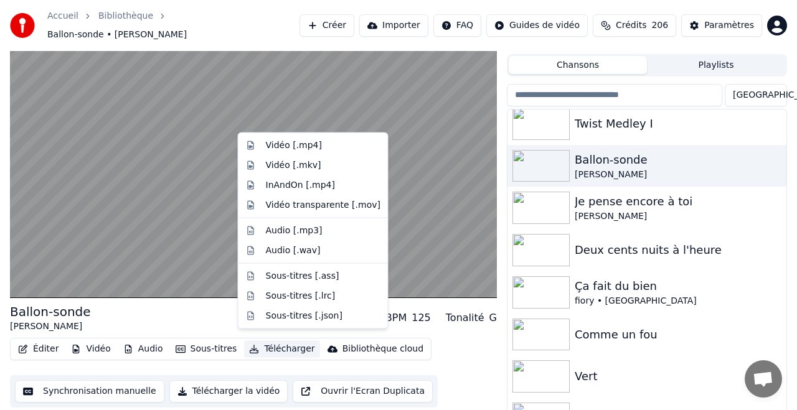
click at [278, 343] on button "Télécharger" at bounding box center [281, 349] width 75 height 17
click at [290, 144] on div "Vidéo [.mp4]" at bounding box center [294, 146] width 56 height 12
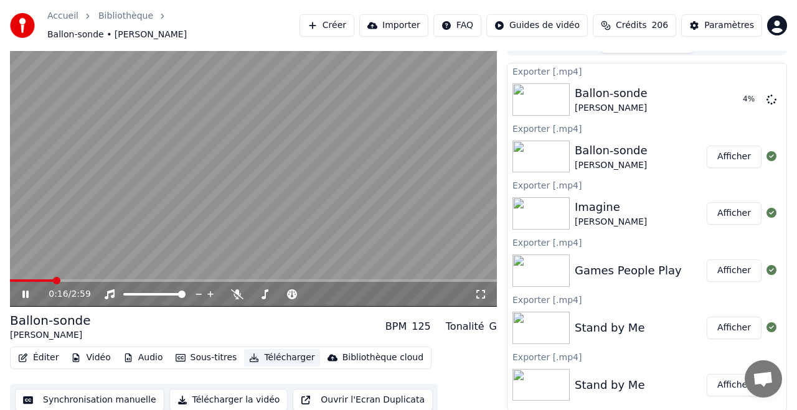
scroll to position [17, 0]
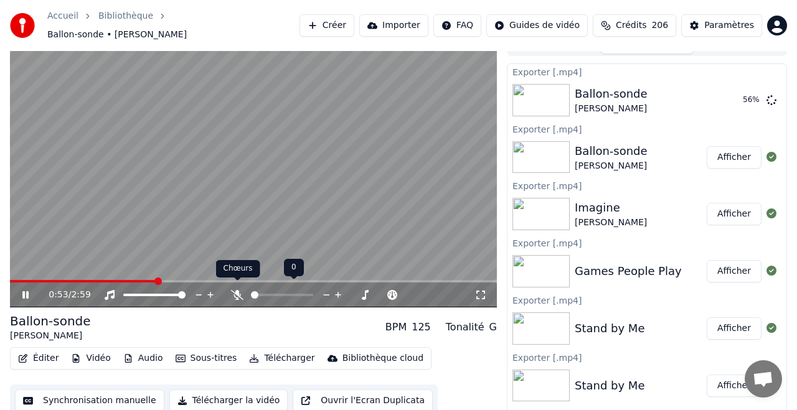
drag, startPoint x: 236, startPoint y: 288, endPoint x: 196, endPoint y: 285, distance: 40.0
click at [235, 290] on icon at bounding box center [237, 295] width 12 height 10
click at [99, 280] on span at bounding box center [55, 281] width 90 height 2
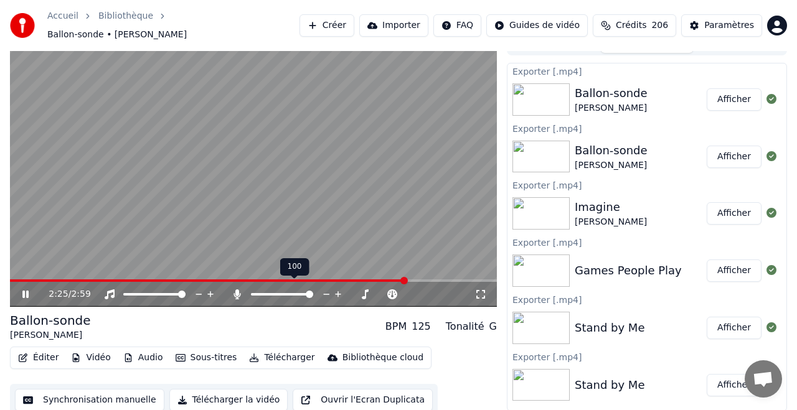
scroll to position [14, 0]
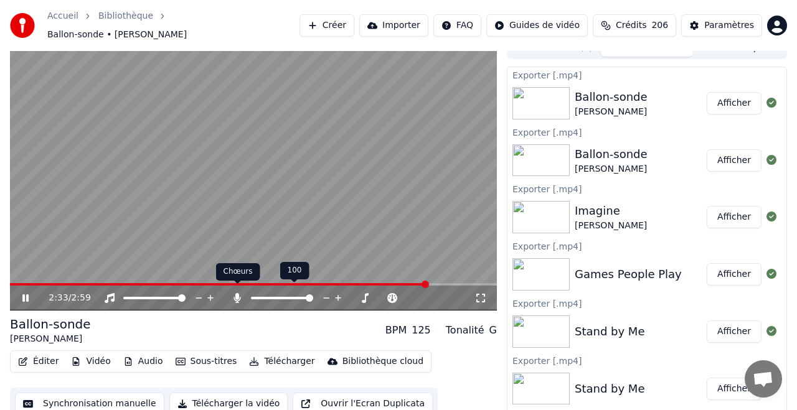
click at [238, 294] on icon at bounding box center [237, 298] width 12 height 10
click at [734, 97] on button "Afficher" at bounding box center [734, 103] width 55 height 22
click at [736, 210] on button "Afficher" at bounding box center [734, 217] width 55 height 22
click at [729, 266] on button "Afficher" at bounding box center [734, 274] width 55 height 22
